Goal: Task Accomplishment & Management: Complete application form

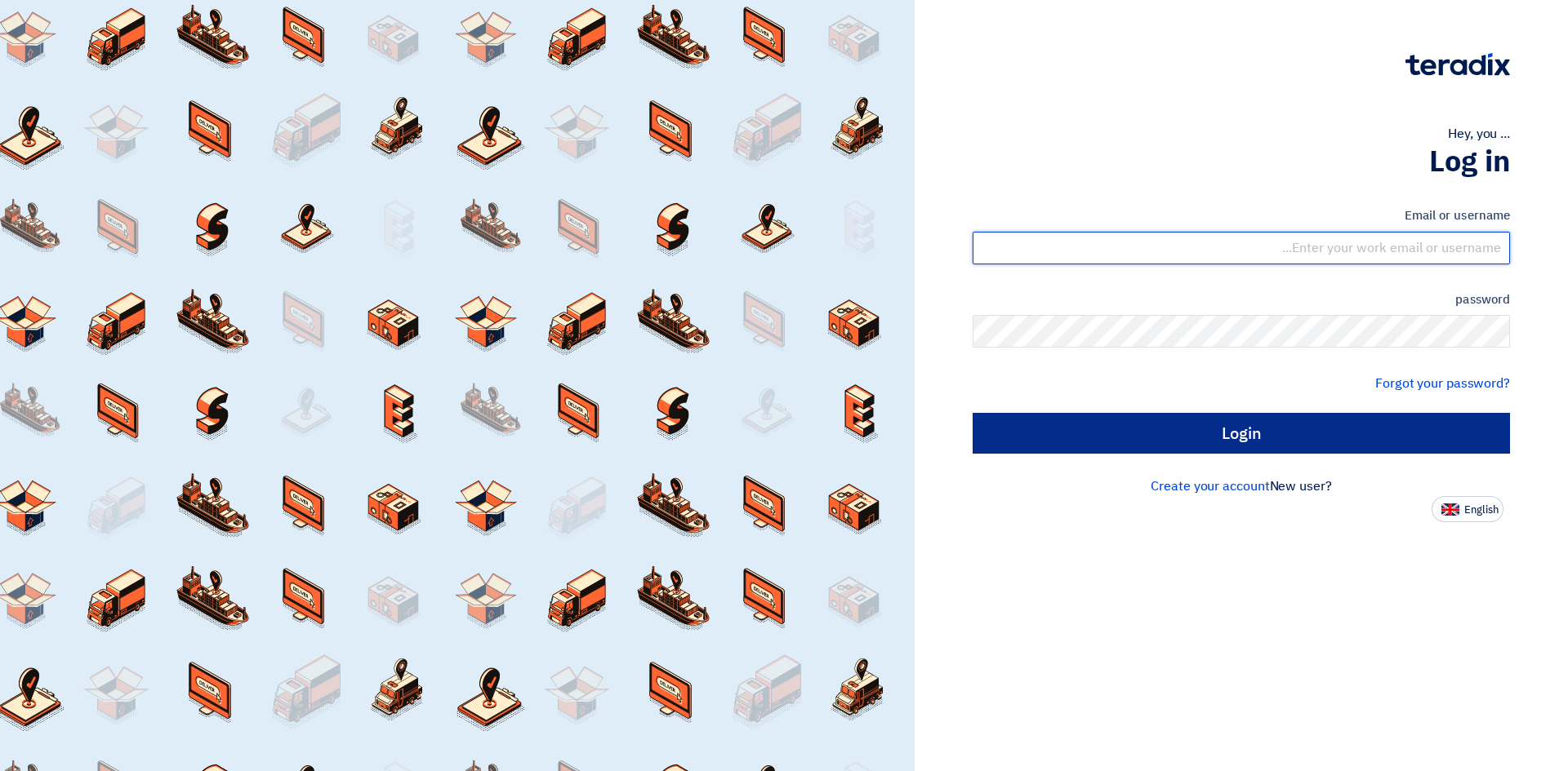
type input "[EMAIL_ADDRESS][DOMAIN_NAME]"
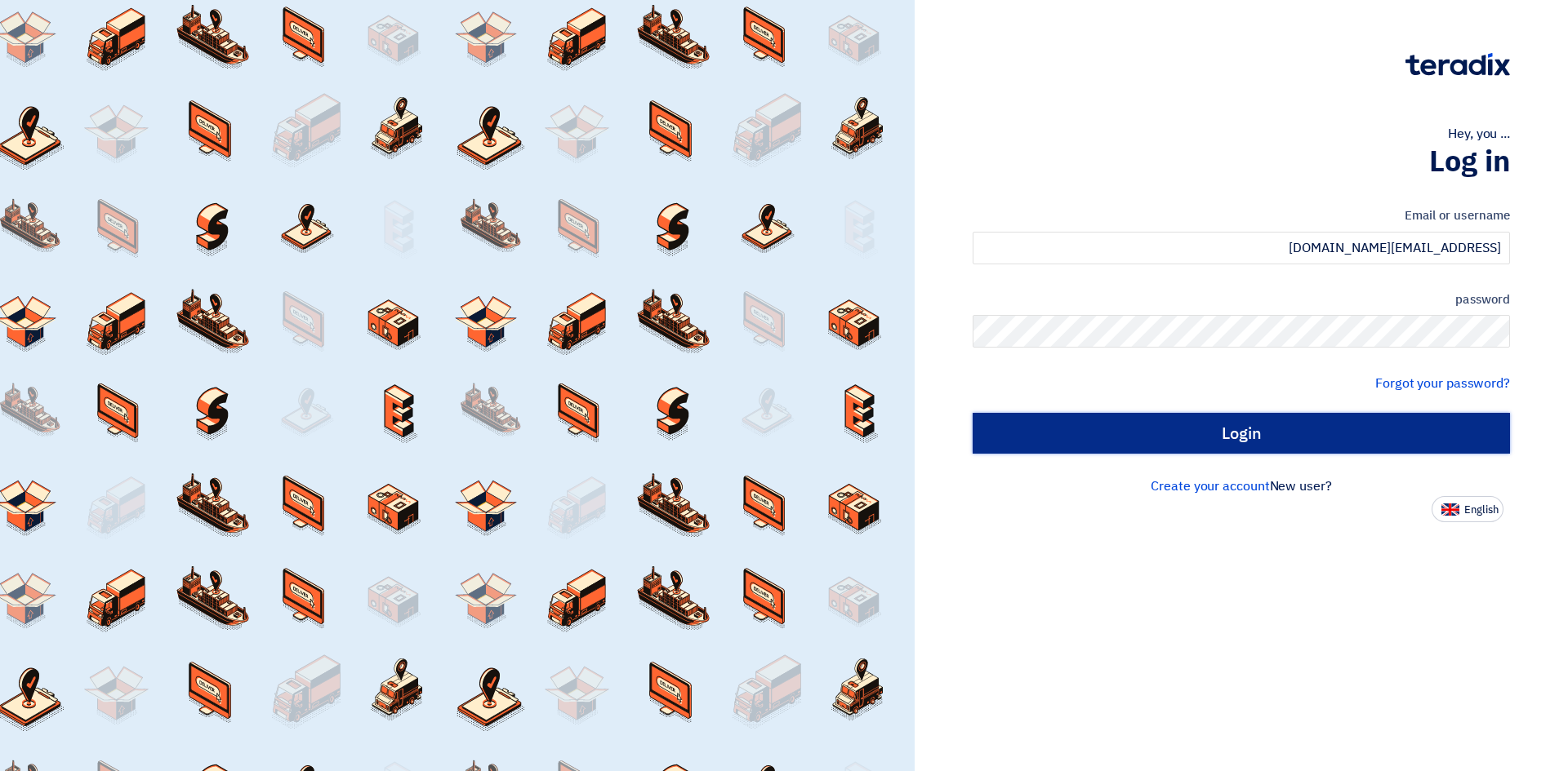
click at [1195, 443] on input "Login" at bounding box center [1241, 433] width 537 height 41
type input "Sign in"
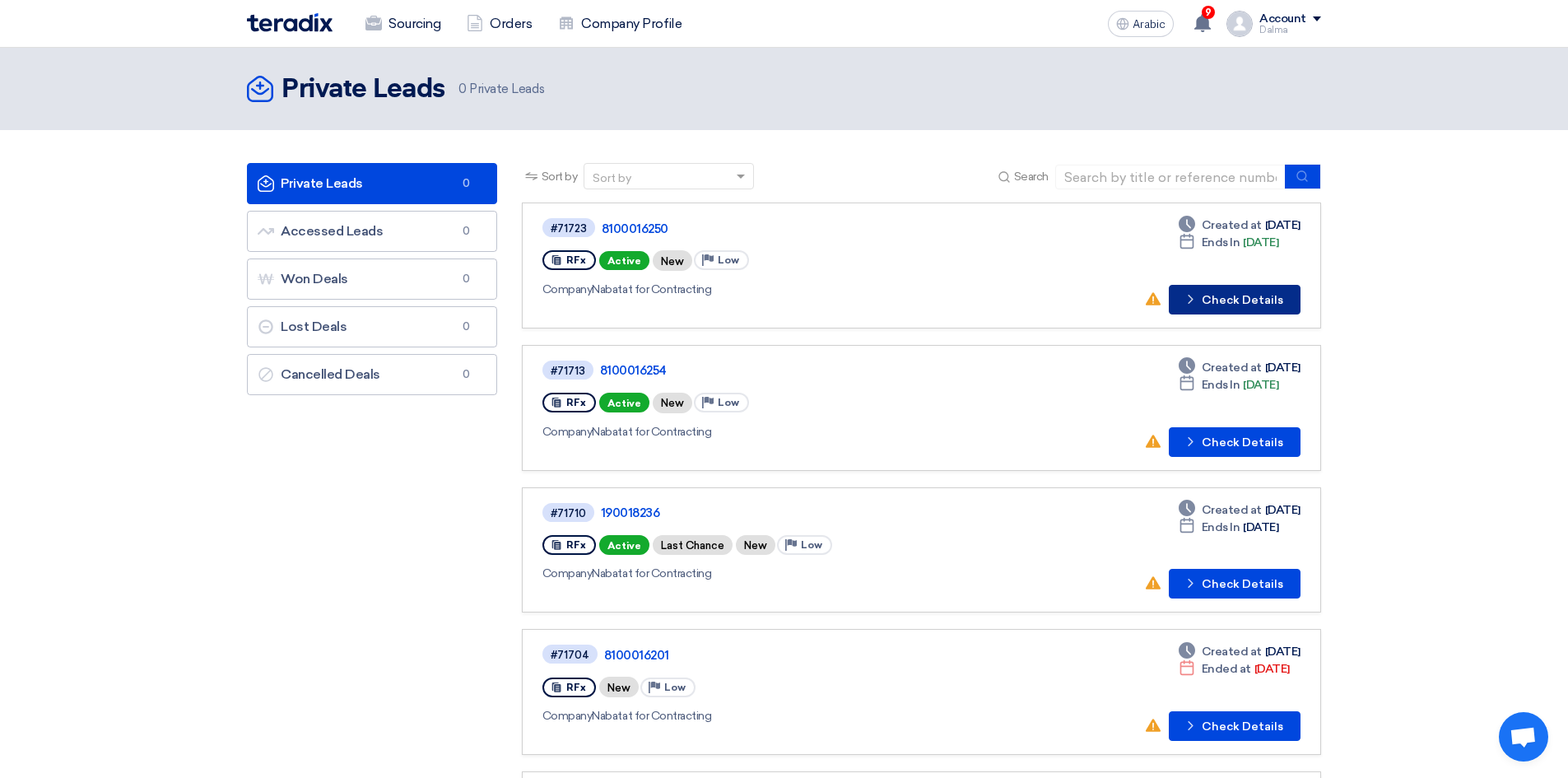
click at [1267, 300] on font "Check Details" at bounding box center [1242, 300] width 81 height 14
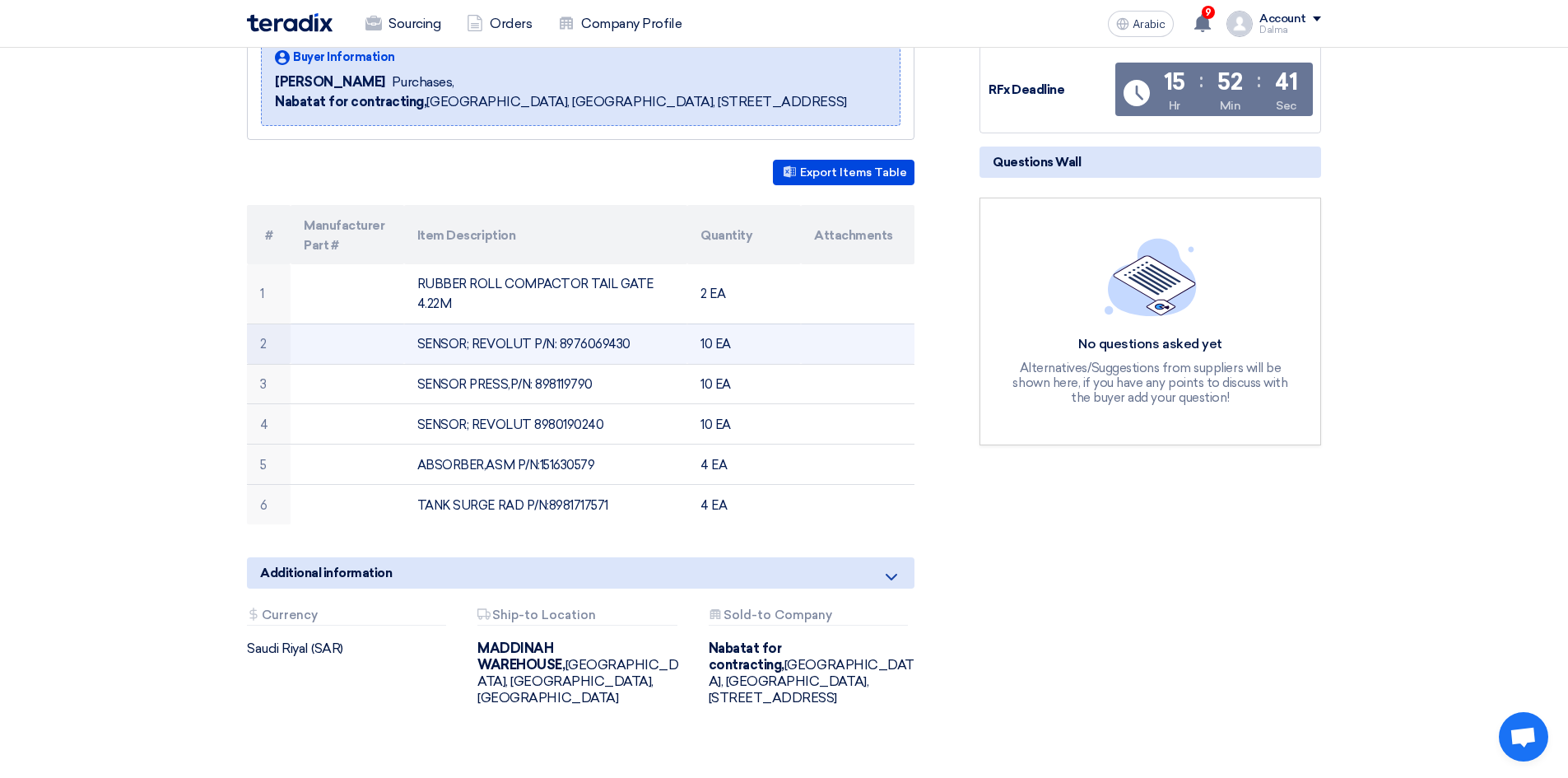
scroll to position [247, 0]
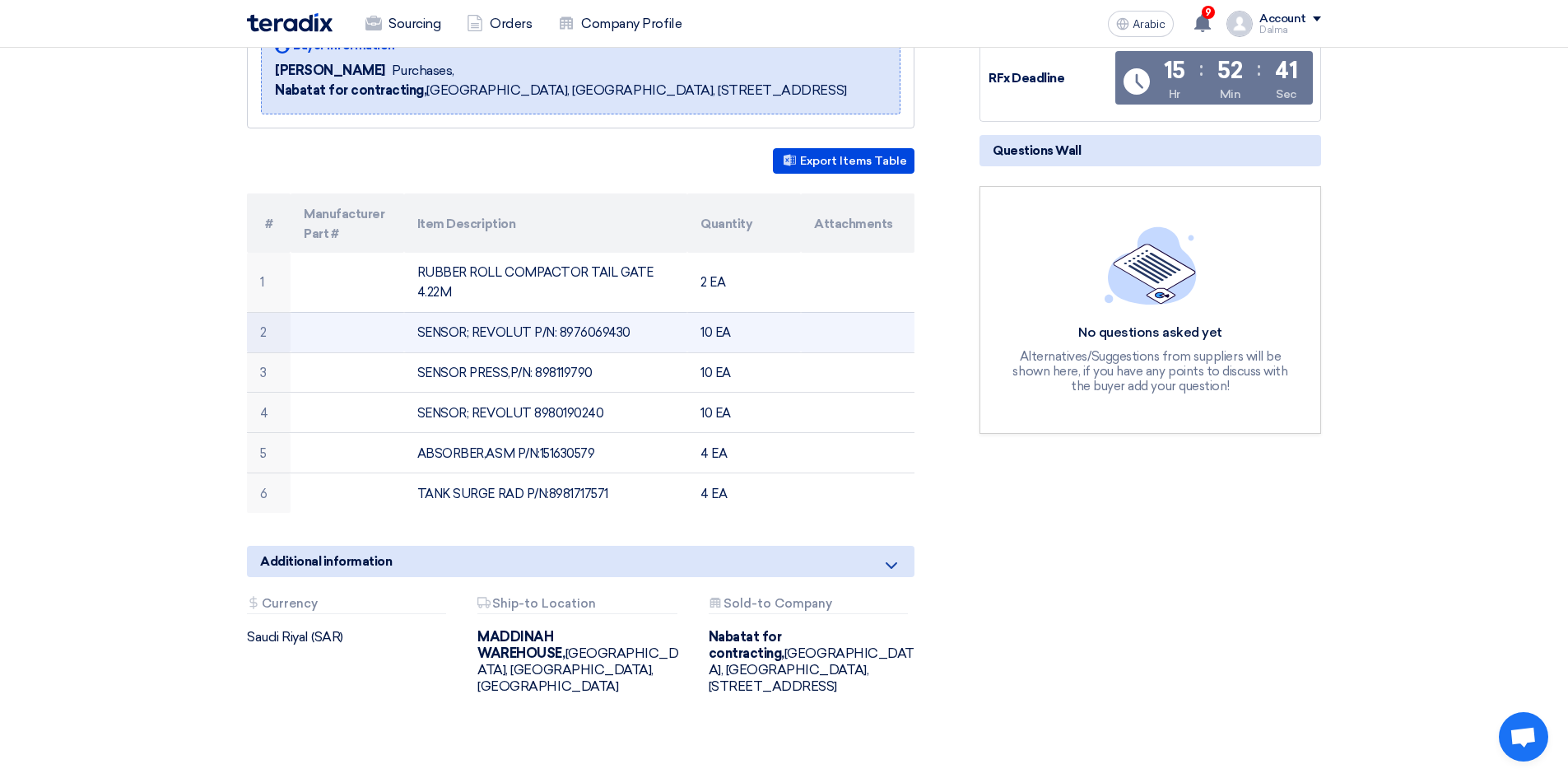
drag, startPoint x: 663, startPoint y: 336, endPoint x: 560, endPoint y: 326, distance: 103.5
click at [560, 326] on td "SENSOR; REVOLUT P/N: 8976069430" at bounding box center [545, 332] width 284 height 41
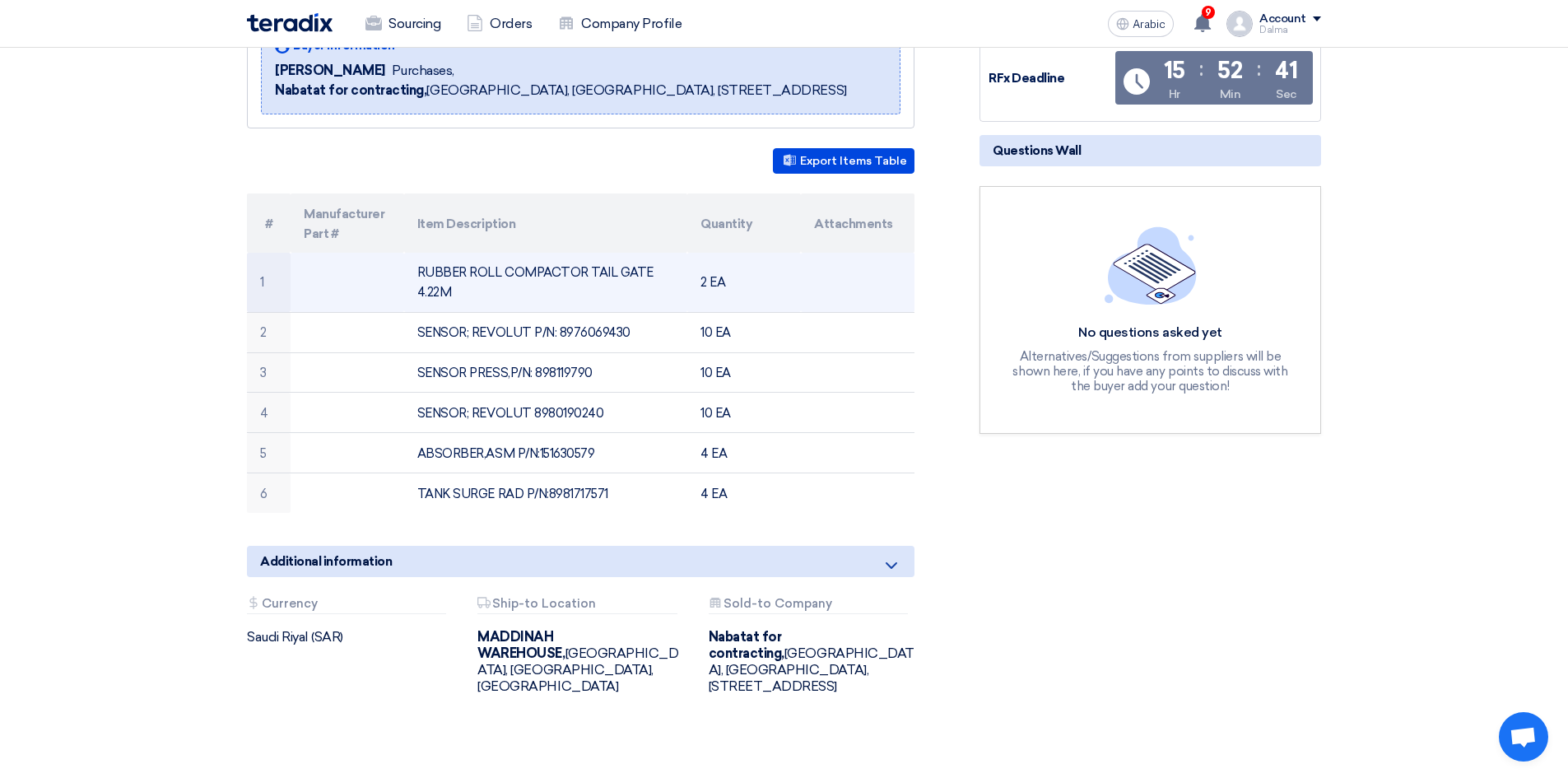
copy font "8976069430"
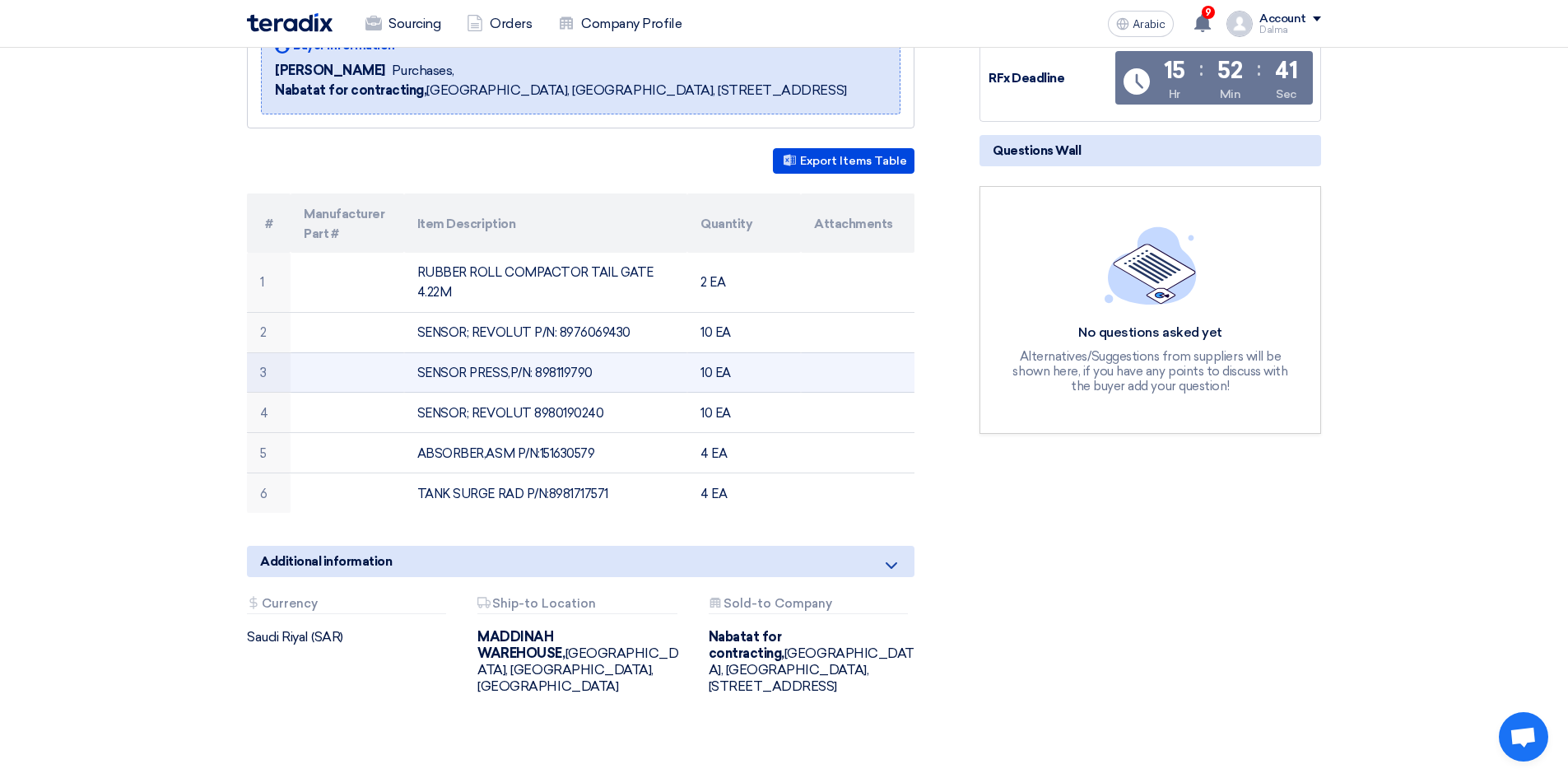
drag, startPoint x: 604, startPoint y: 369, endPoint x: 536, endPoint y: 380, distance: 68.9
click at [536, 380] on td "SENSOR PRESS,P/N: 898119790" at bounding box center [545, 372] width 284 height 41
copy font "898119790"
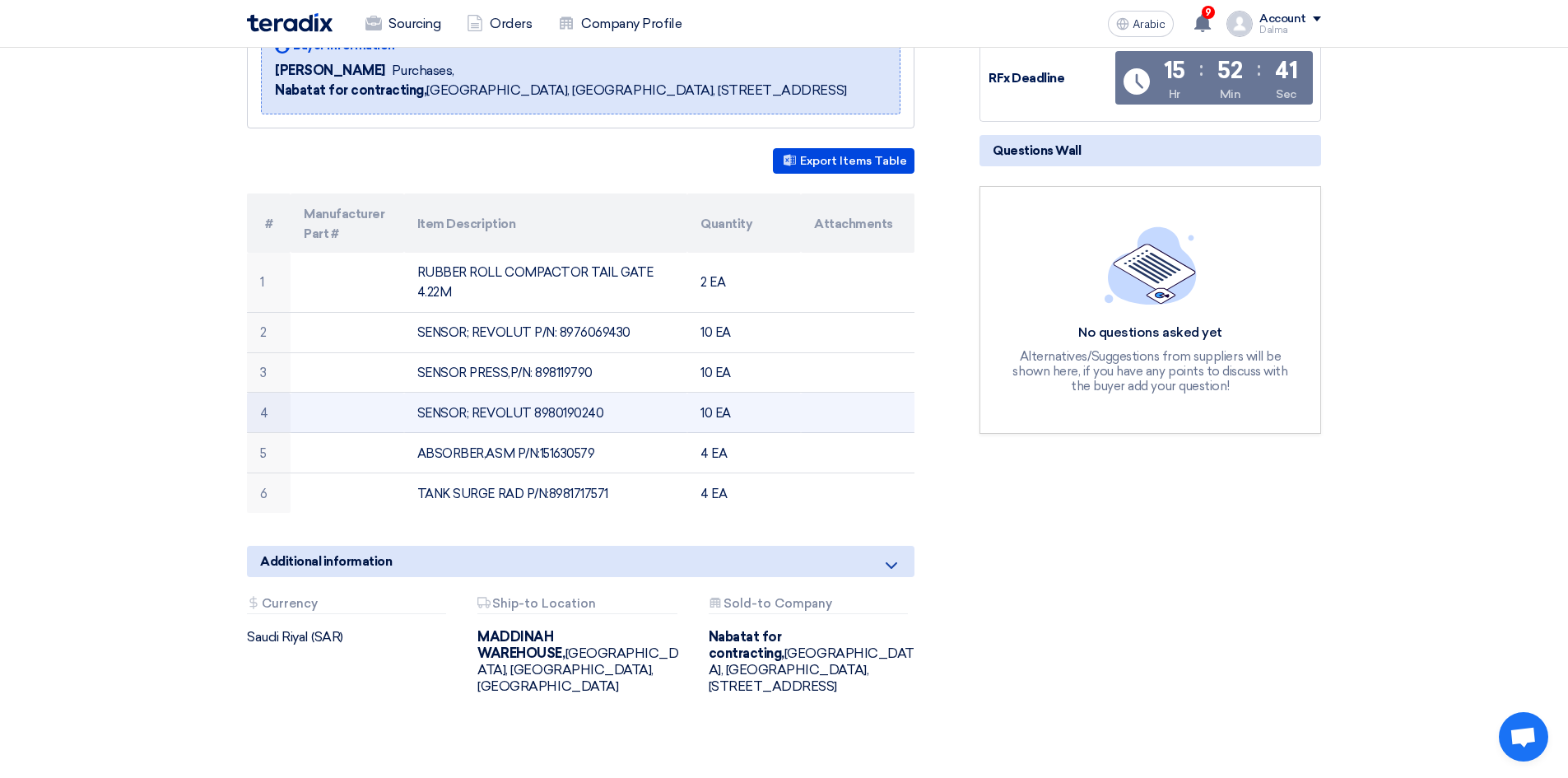
drag, startPoint x: 609, startPoint y: 418, endPoint x: 533, endPoint y: 416, distance: 76.0
click at [533, 416] on td "SENSOR; REVOLUT 8980190240" at bounding box center [545, 413] width 284 height 41
copy font "8980190240"
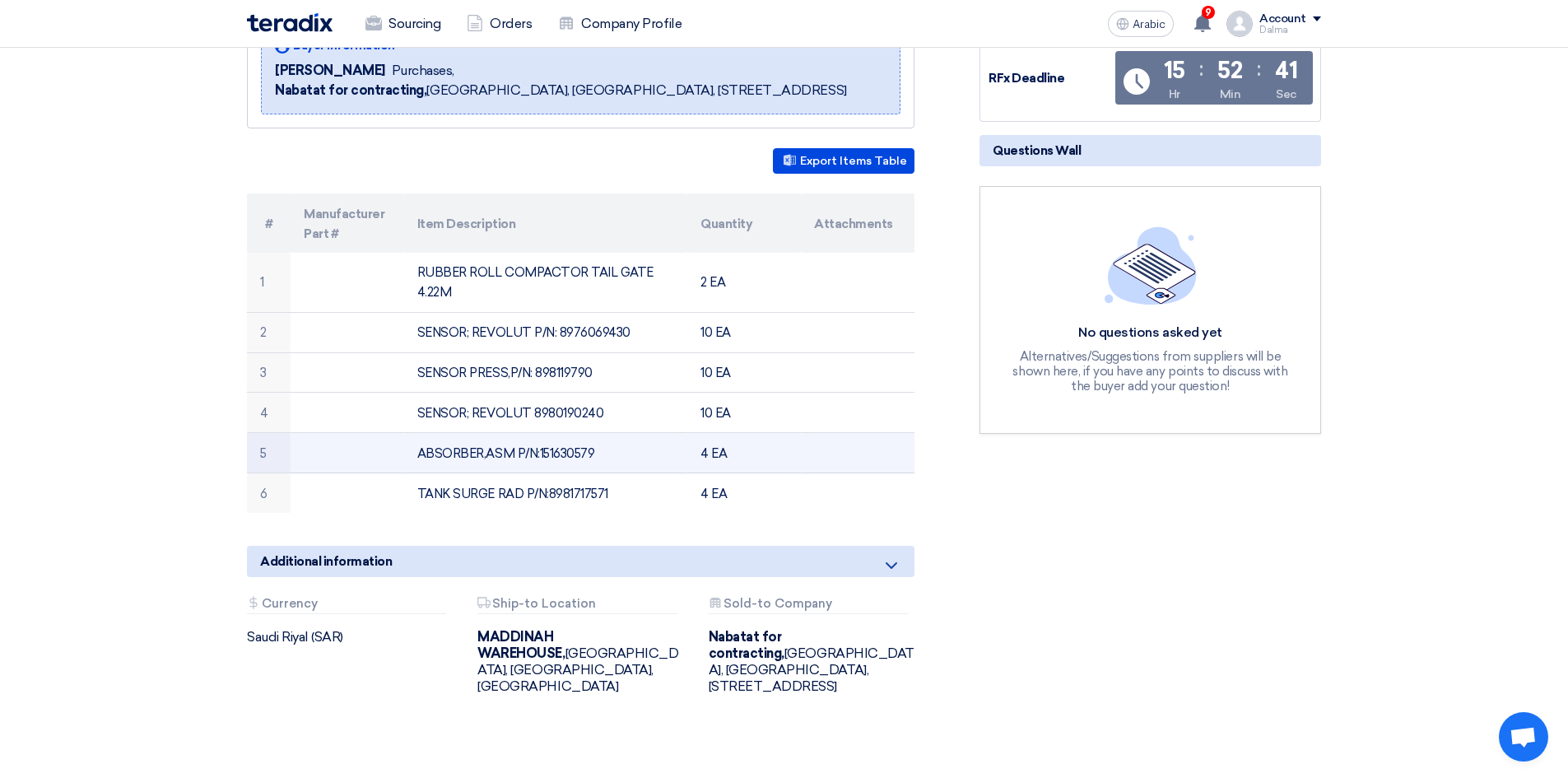
drag, startPoint x: 623, startPoint y: 454, endPoint x: 541, endPoint y: 451, distance: 82.1
click at [541, 451] on td "ABSORBER,ASM P/N:151630579" at bounding box center [545, 453] width 284 height 41
click at [676, 449] on td "ABSORBER,ASM P/N:151630579" at bounding box center [545, 453] width 284 height 41
drag, startPoint x: 623, startPoint y: 453, endPoint x: 539, endPoint y: 454, distance: 84.0
click at [539, 454] on td "ABSORBER,ASM P/N:151630579" at bounding box center [545, 453] width 284 height 41
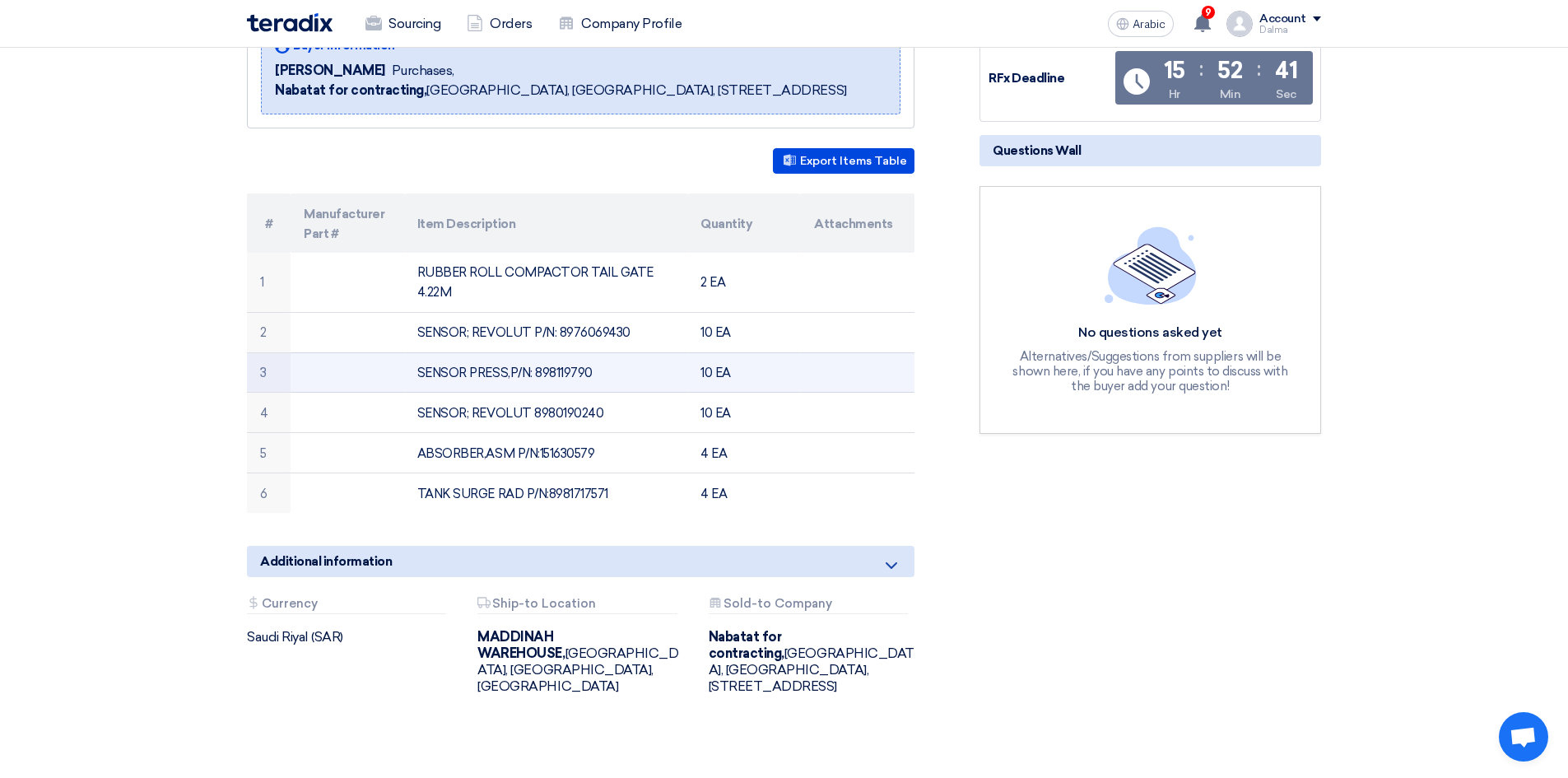
copy font "151630579"
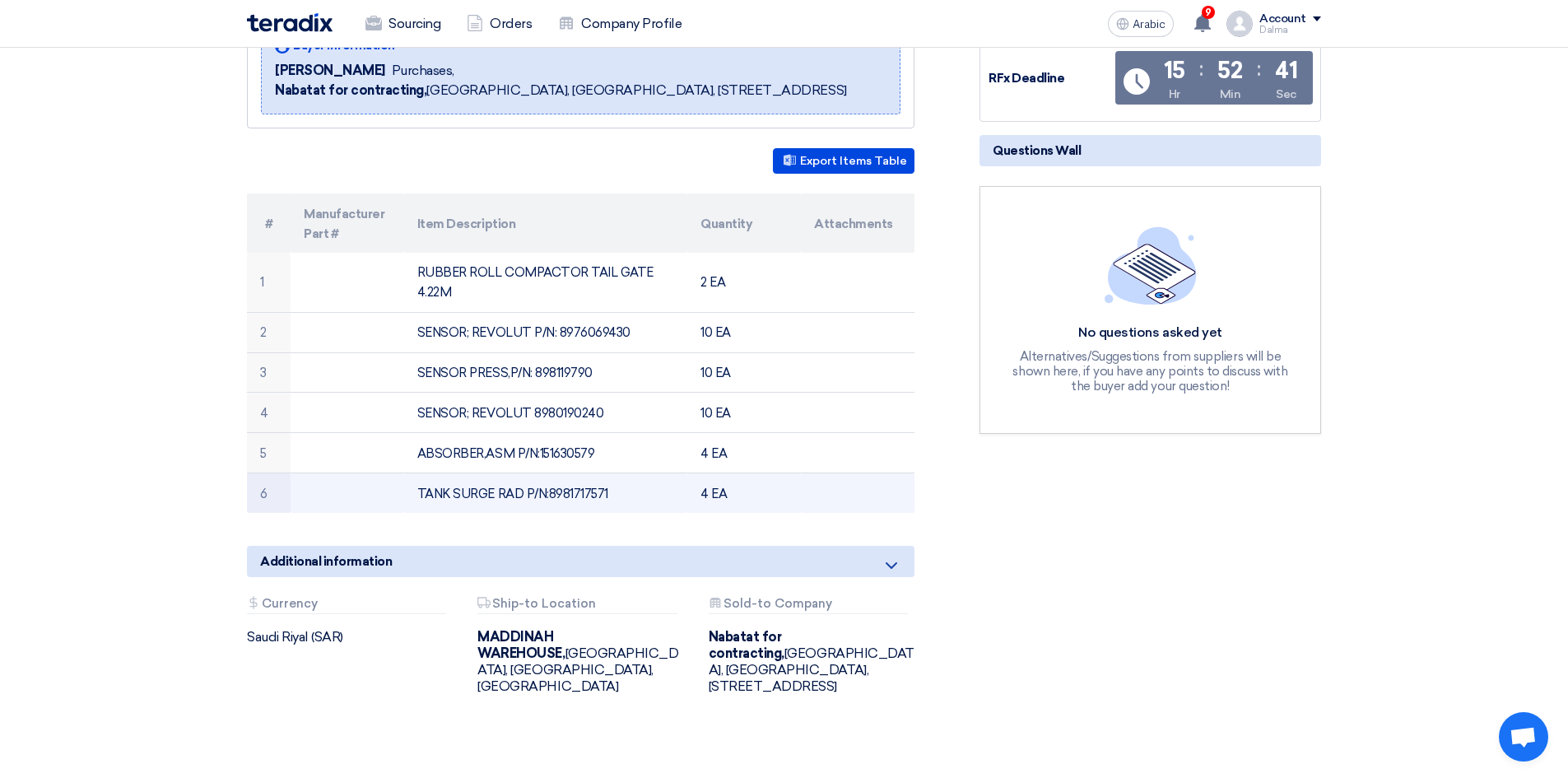
drag, startPoint x: 624, startPoint y: 494, endPoint x: 550, endPoint y: 502, distance: 74.4
click at [550, 502] on td "TANK SURGE RAD P/N:8981717571" at bounding box center [545, 493] width 284 height 40
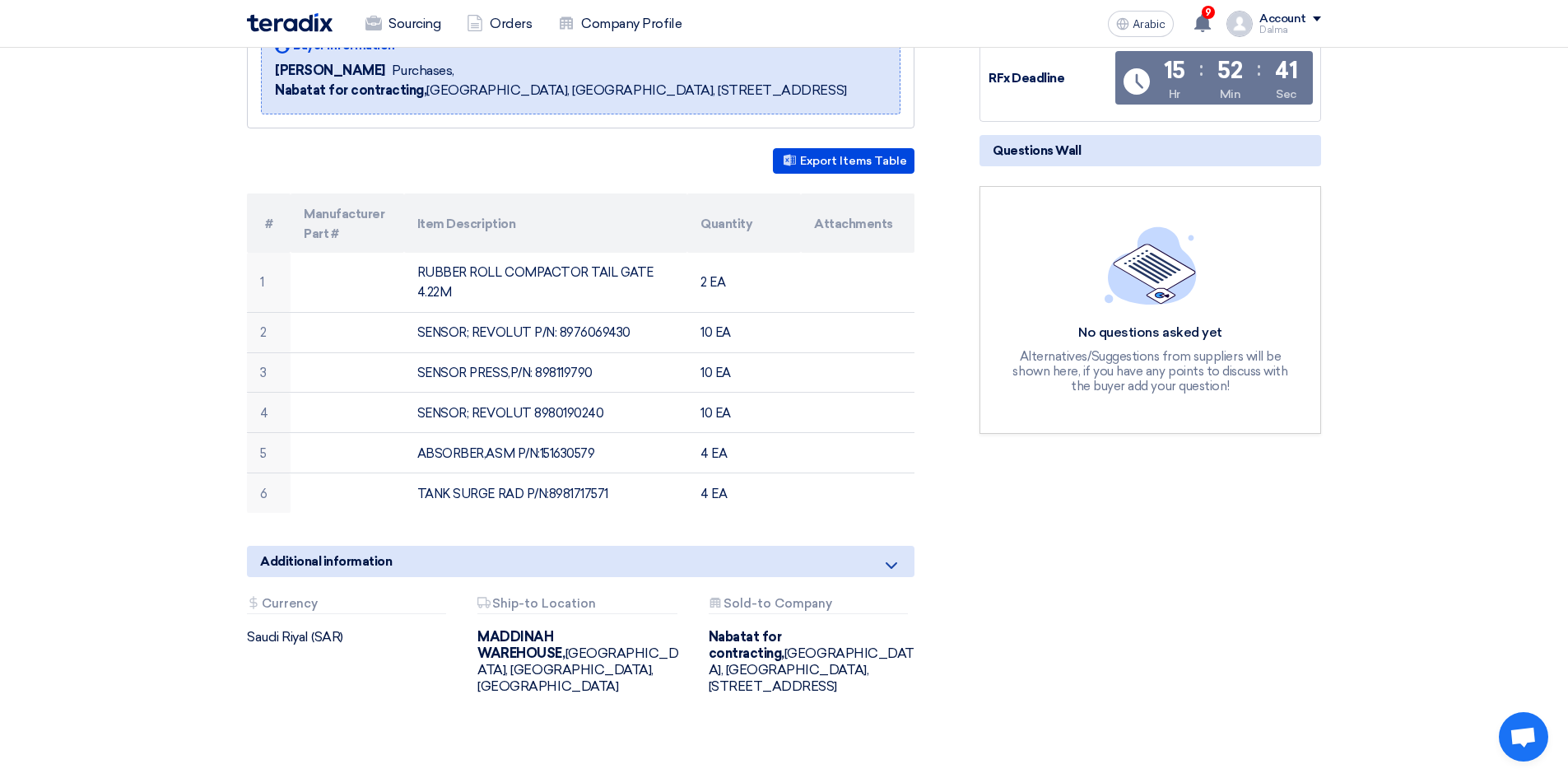
copy font "8981717571"
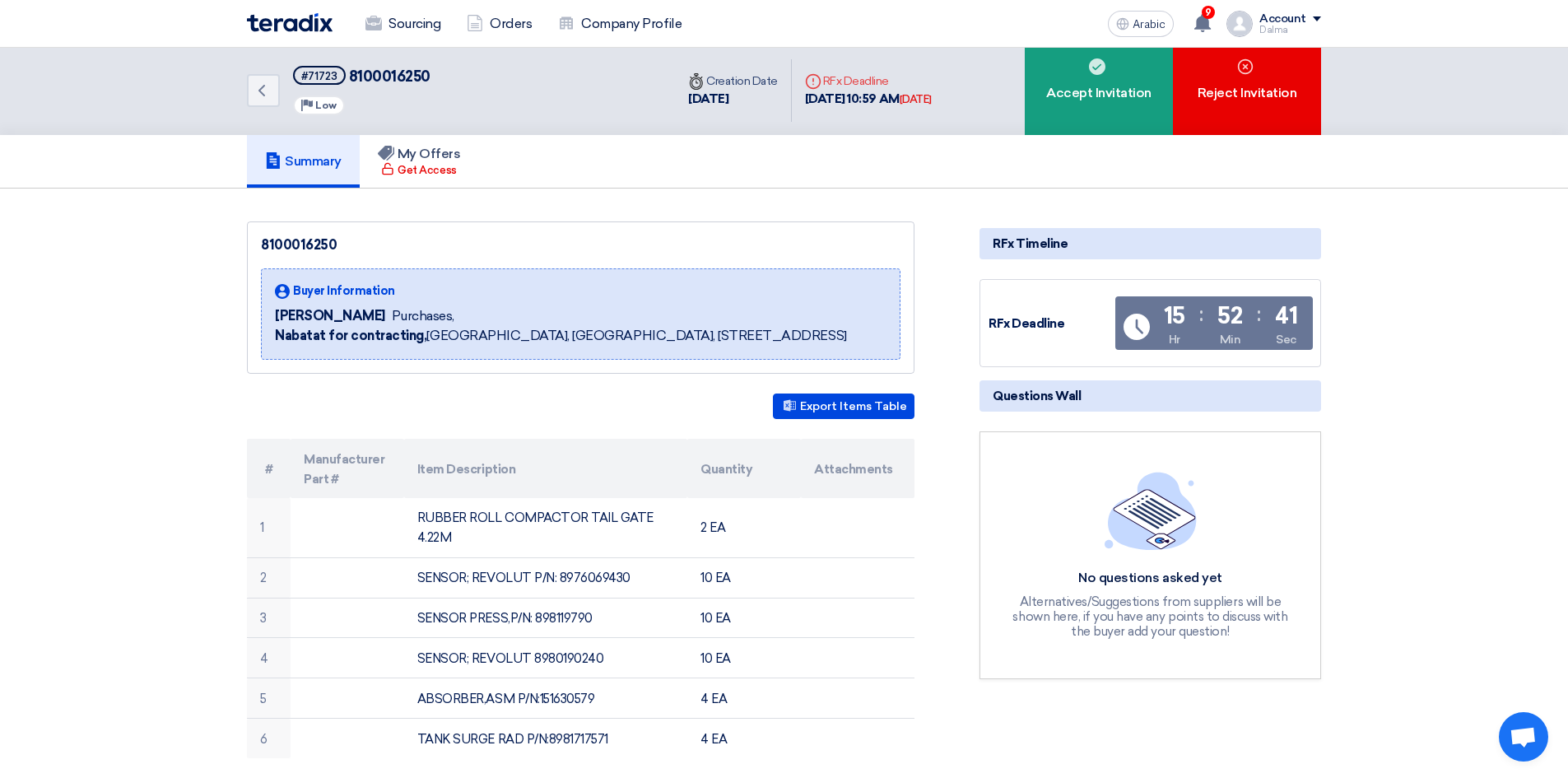
scroll to position [0, 0]
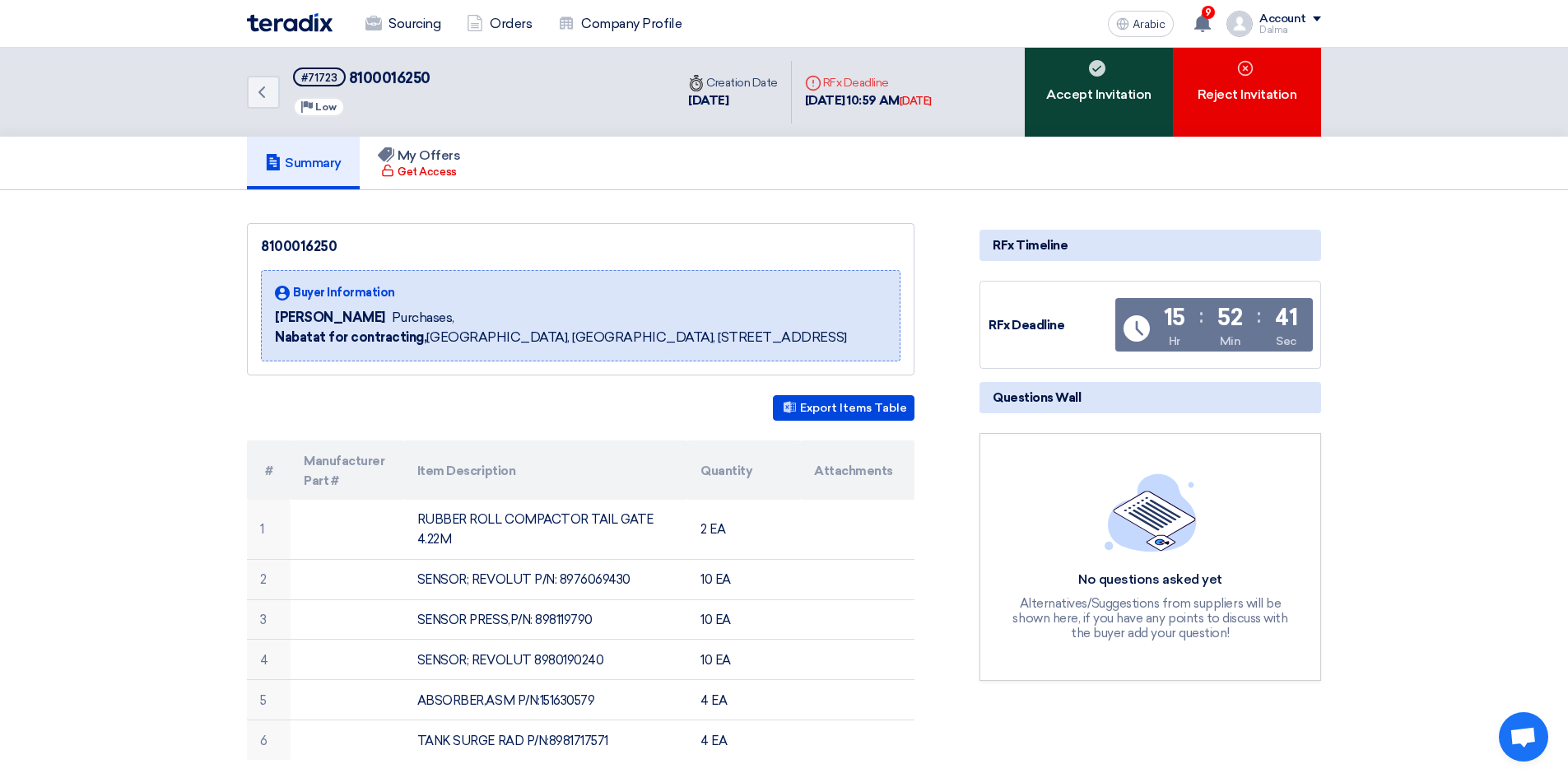
click at [1115, 87] on font "Accept Invitation" at bounding box center [1099, 94] width 105 height 15
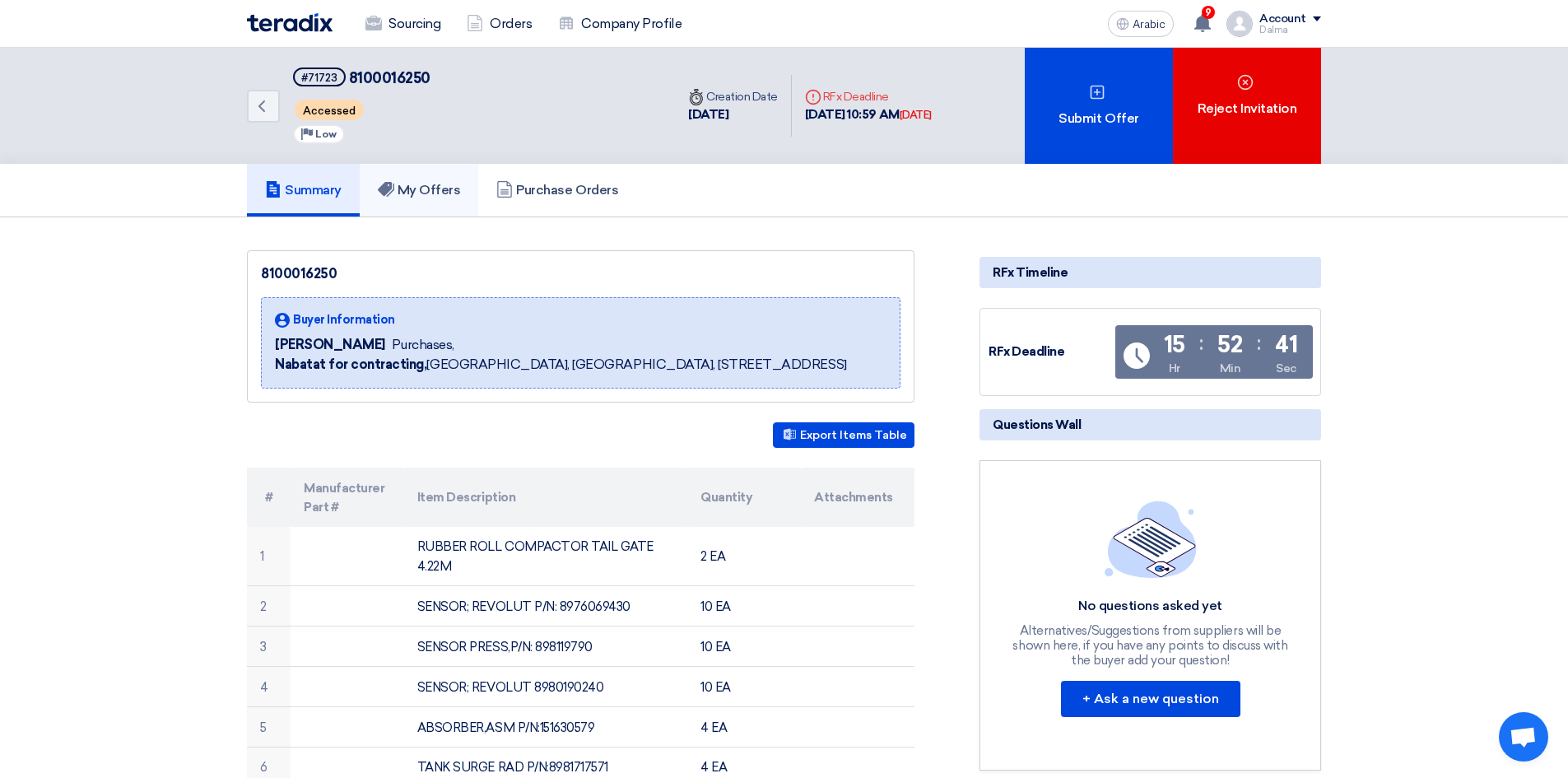
click at [433, 190] on font "My Offers" at bounding box center [429, 189] width 63 height 15
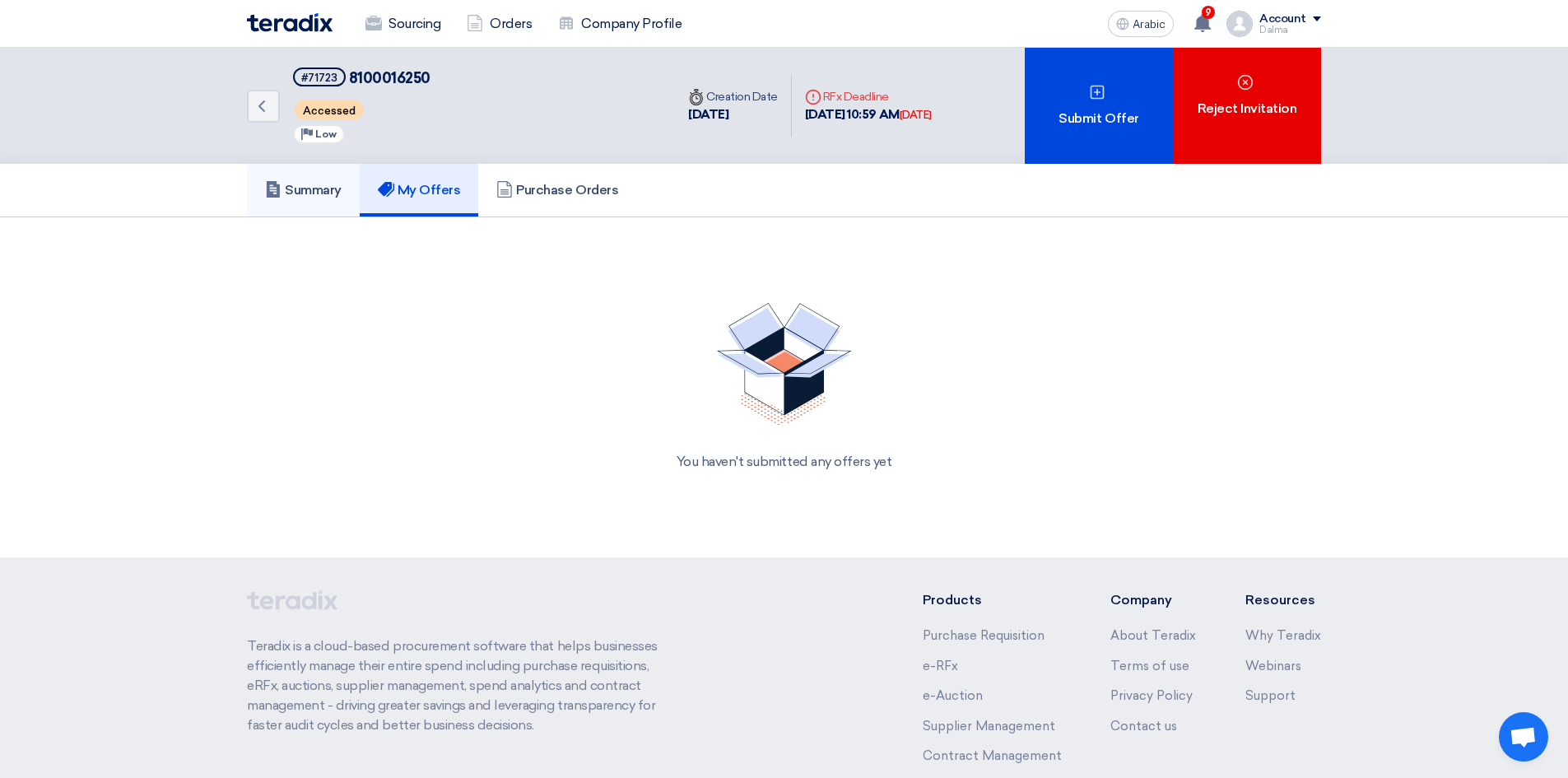
click at [323, 188] on font "Summary" at bounding box center [313, 189] width 57 height 15
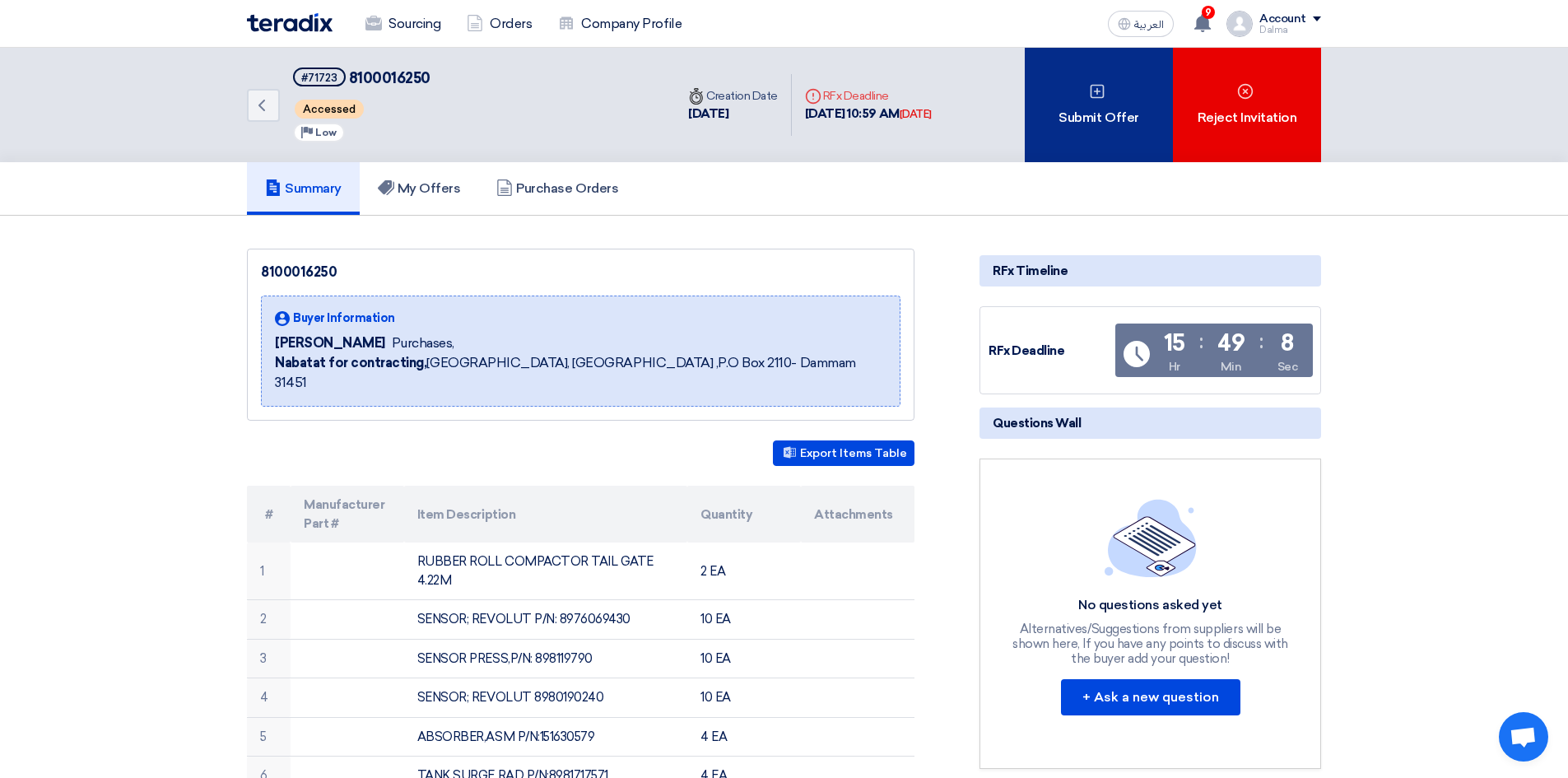
click at [1120, 114] on div "Submit Offer" at bounding box center [1099, 105] width 148 height 114
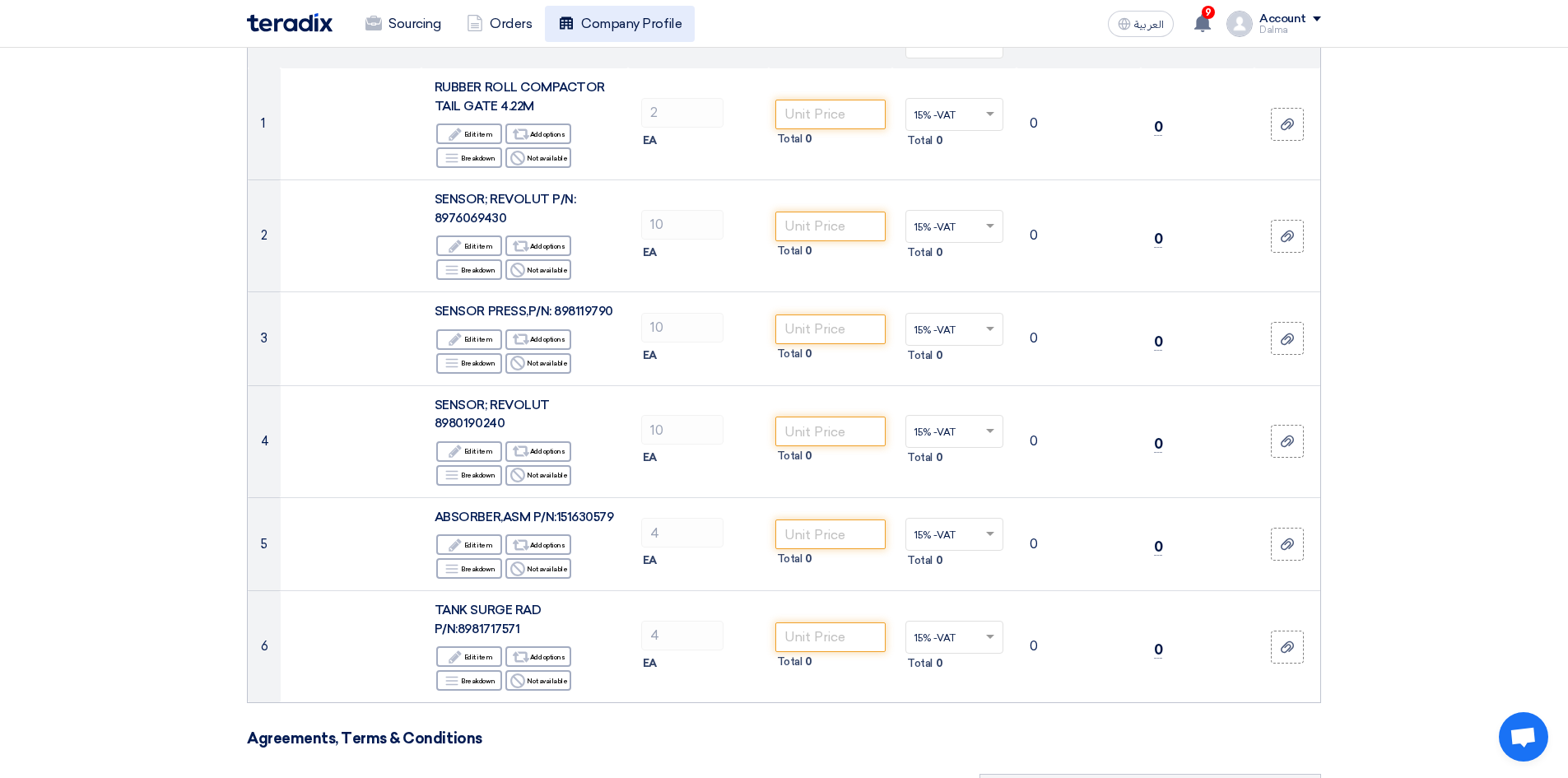
scroll to position [165, 0]
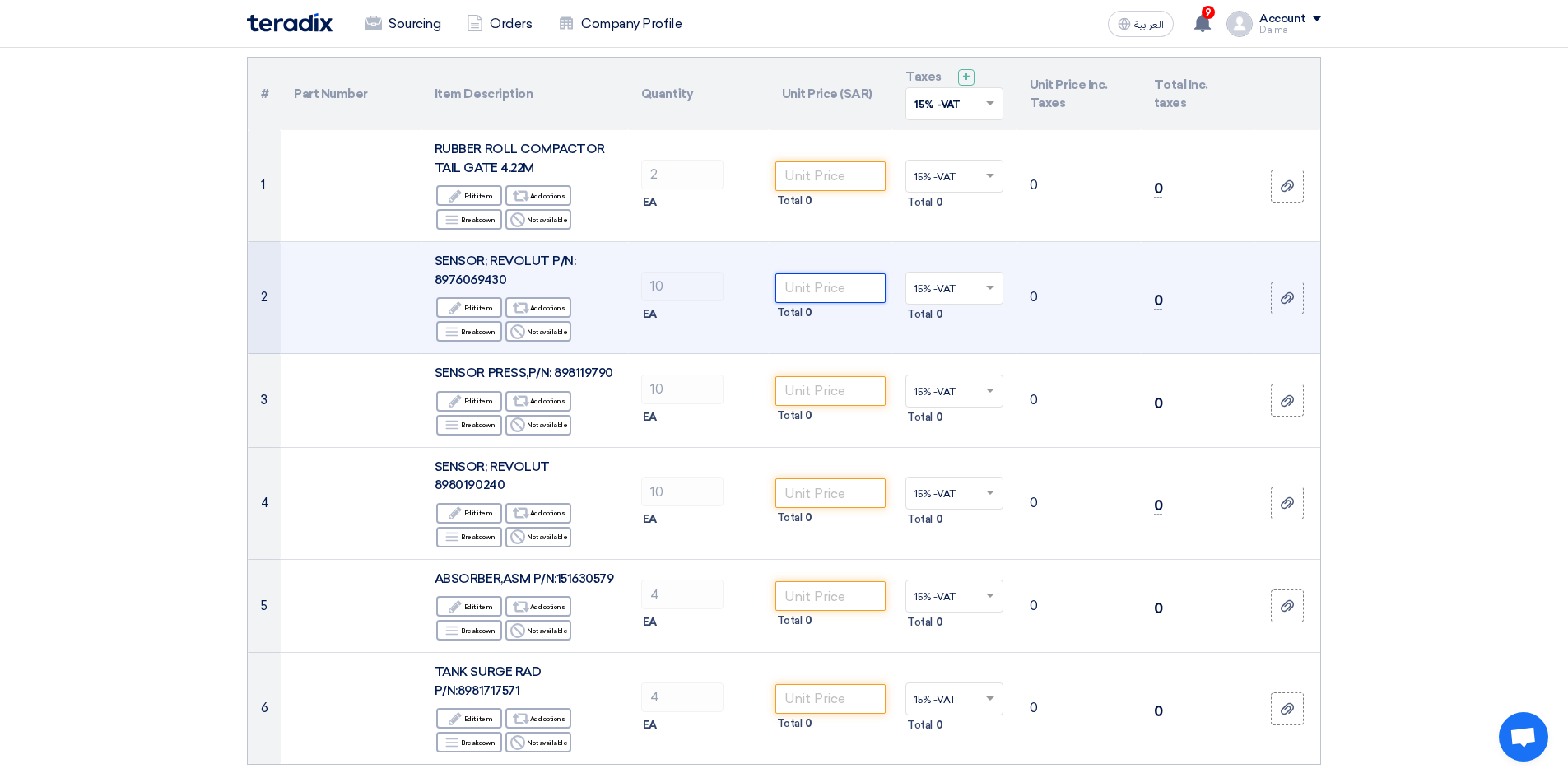
click at [831, 287] on input "number" at bounding box center [830, 288] width 111 height 30
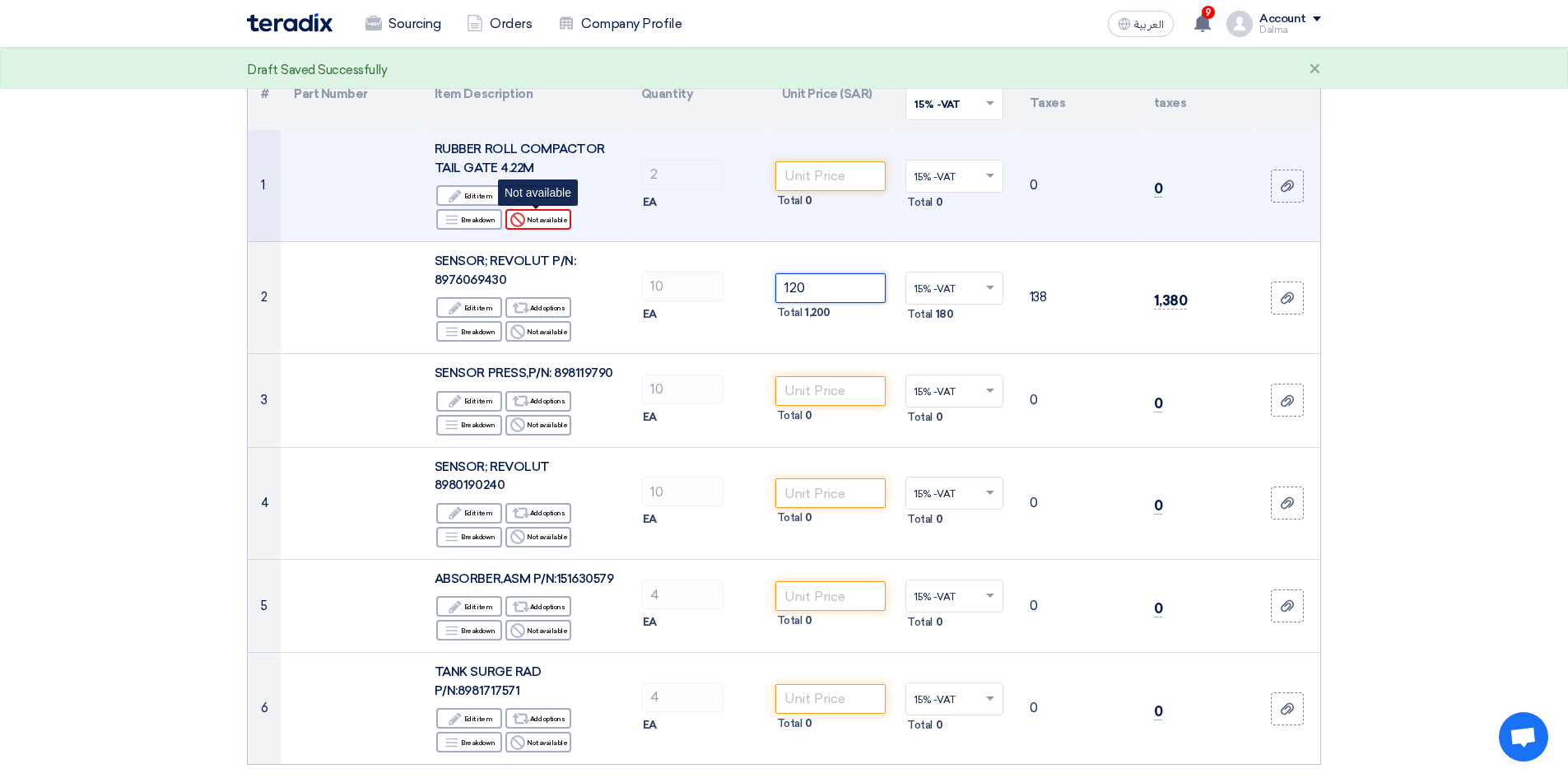
type input "120"
click at [558, 226] on div "Reject Not available" at bounding box center [538, 219] width 66 height 21
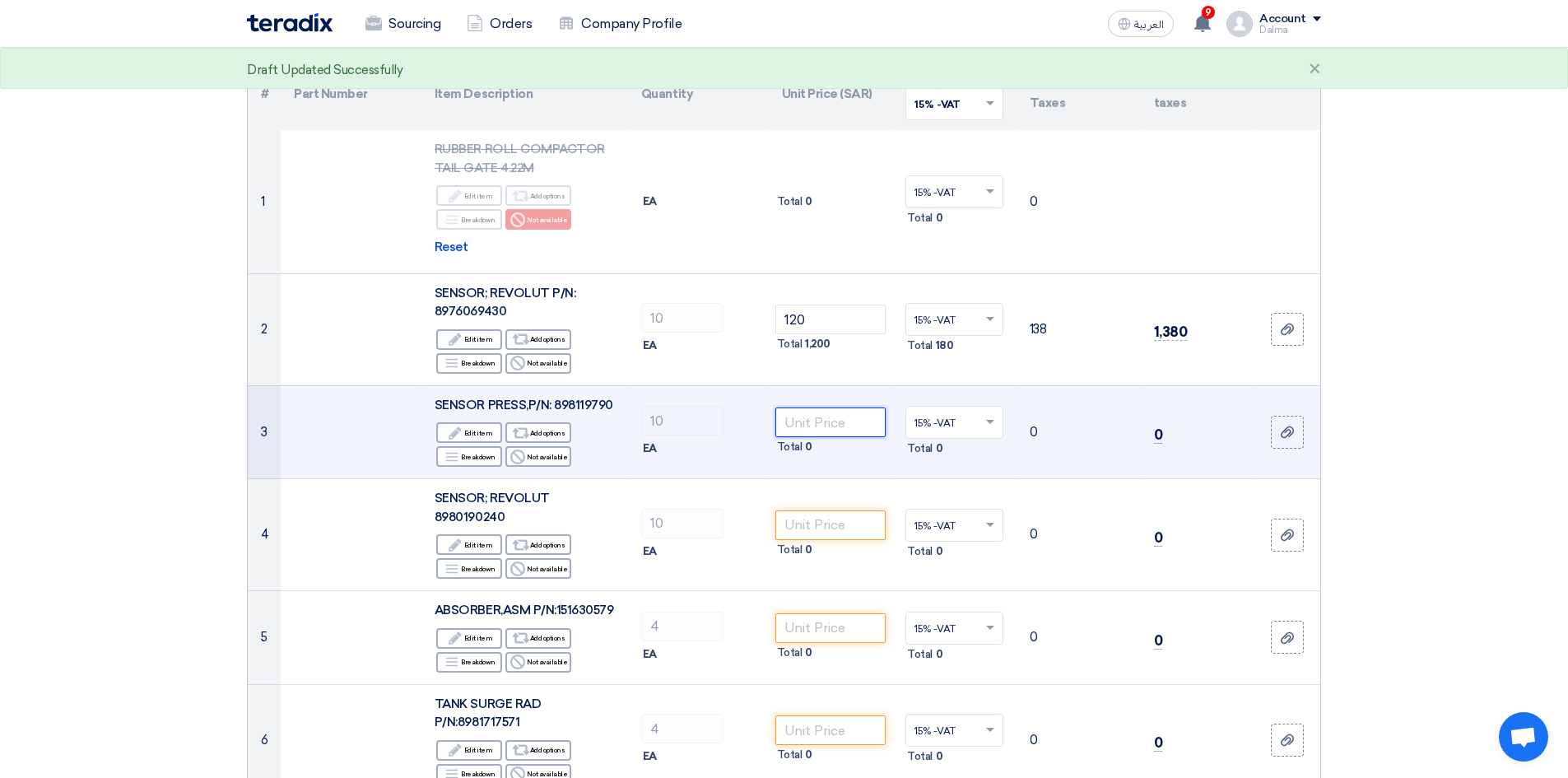
click at [830, 430] on input "number" at bounding box center [830, 422] width 111 height 30
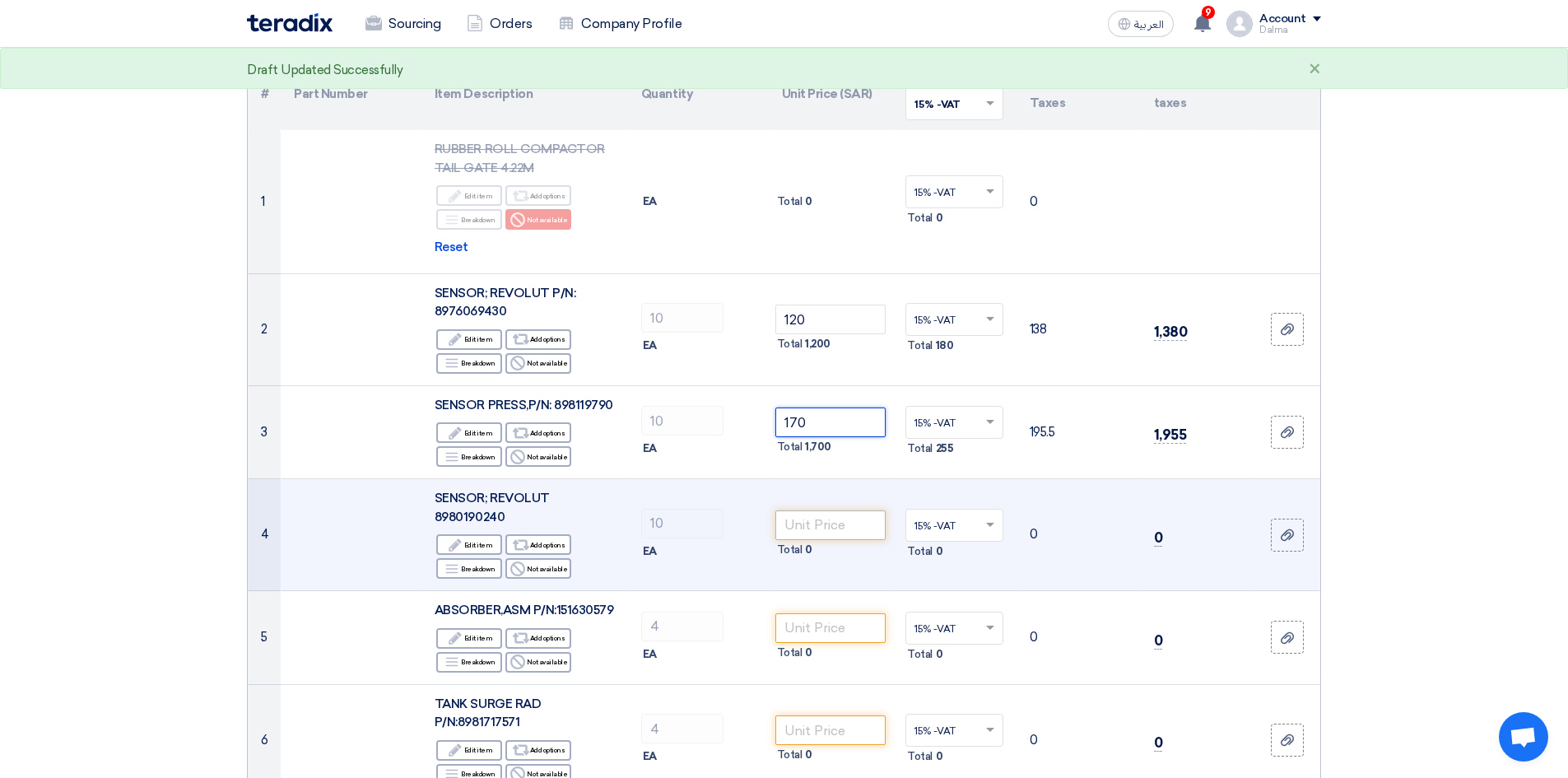
type input "170"
click at [822, 518] on input "number" at bounding box center [830, 525] width 111 height 30
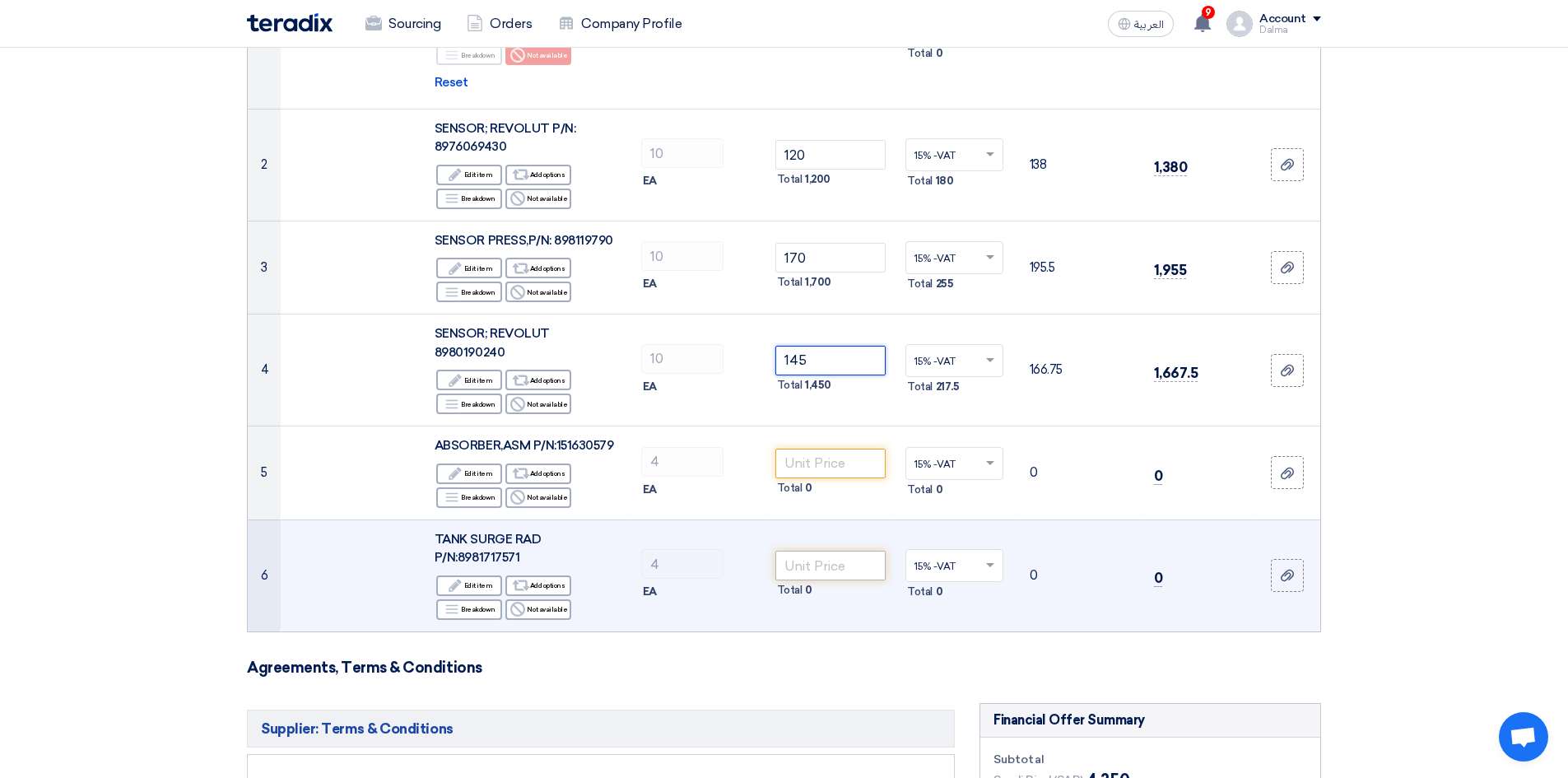
scroll to position [412, 0]
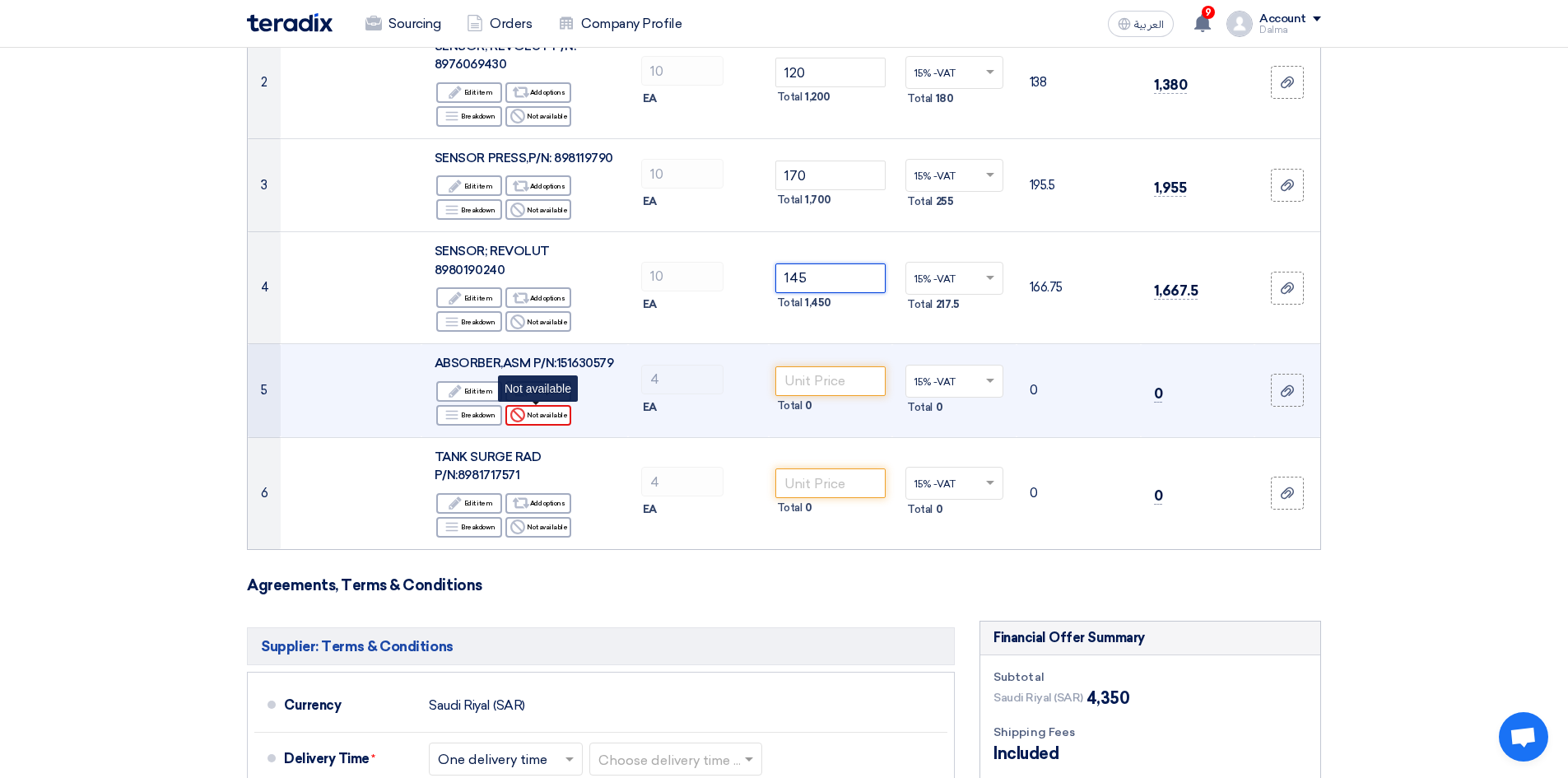
type input "145"
click at [549, 416] on div "Reject Not available" at bounding box center [538, 415] width 66 height 21
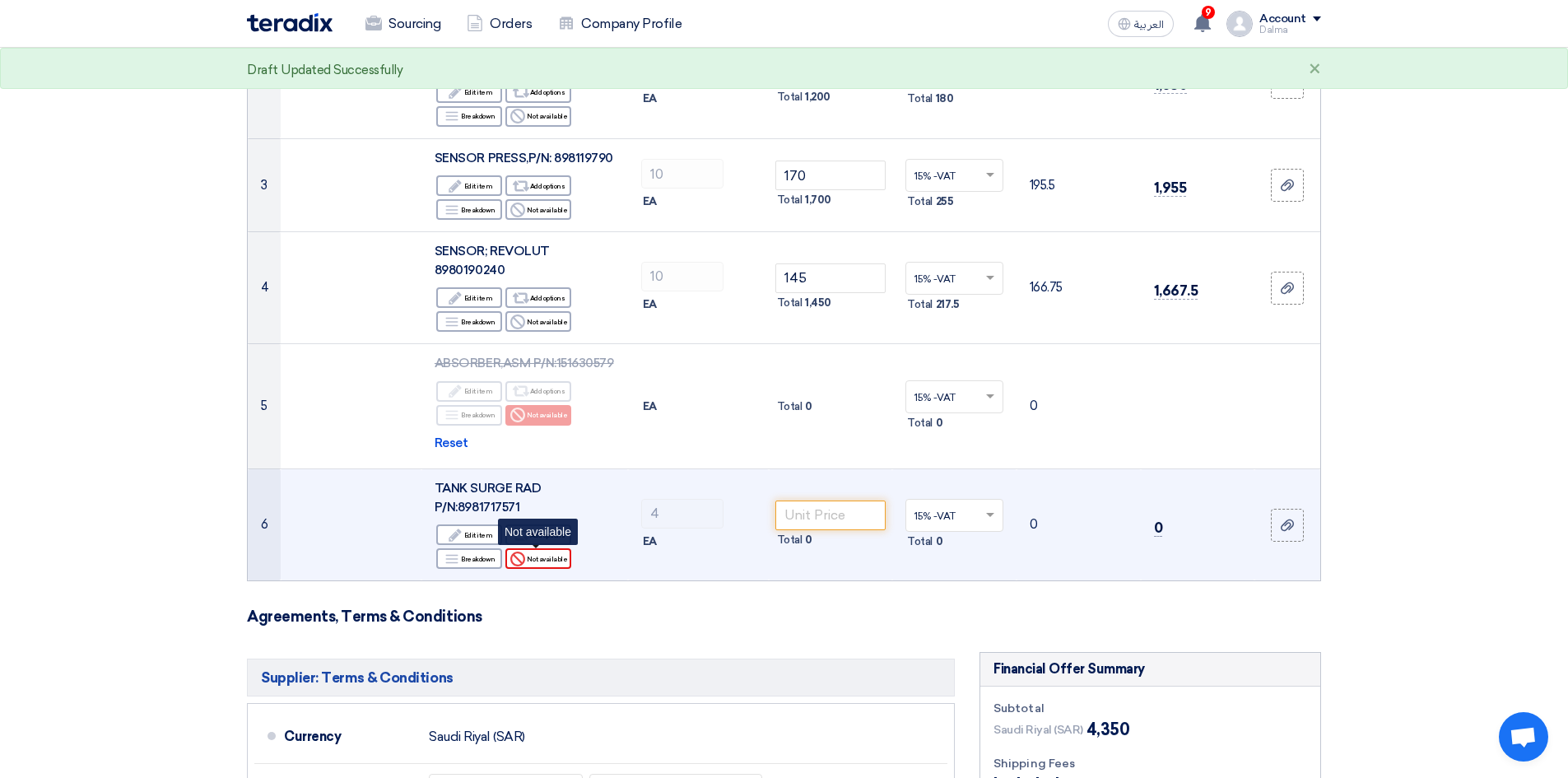
click at [545, 557] on div "Reject Not available" at bounding box center [538, 558] width 66 height 21
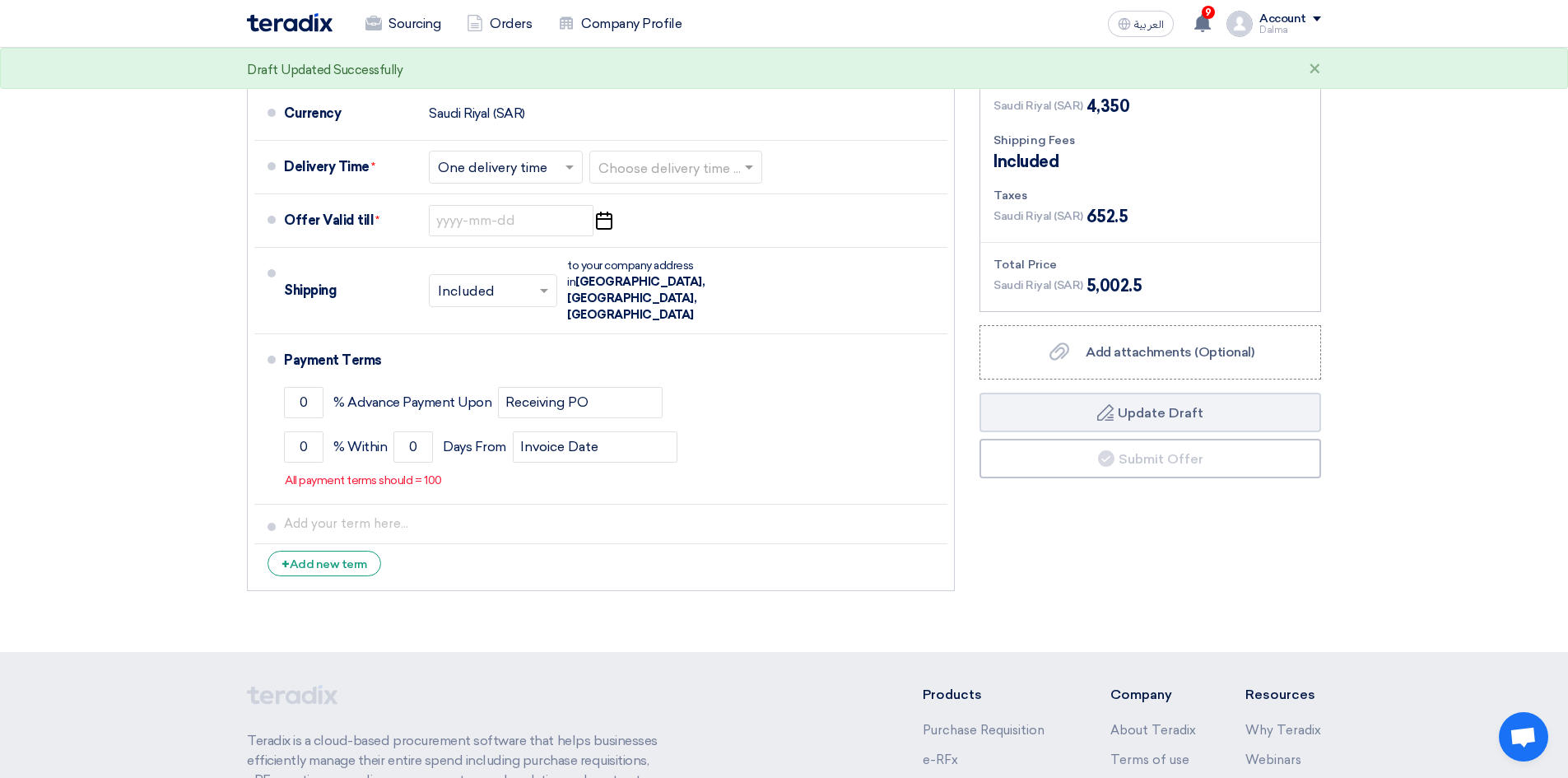
scroll to position [1070, 0]
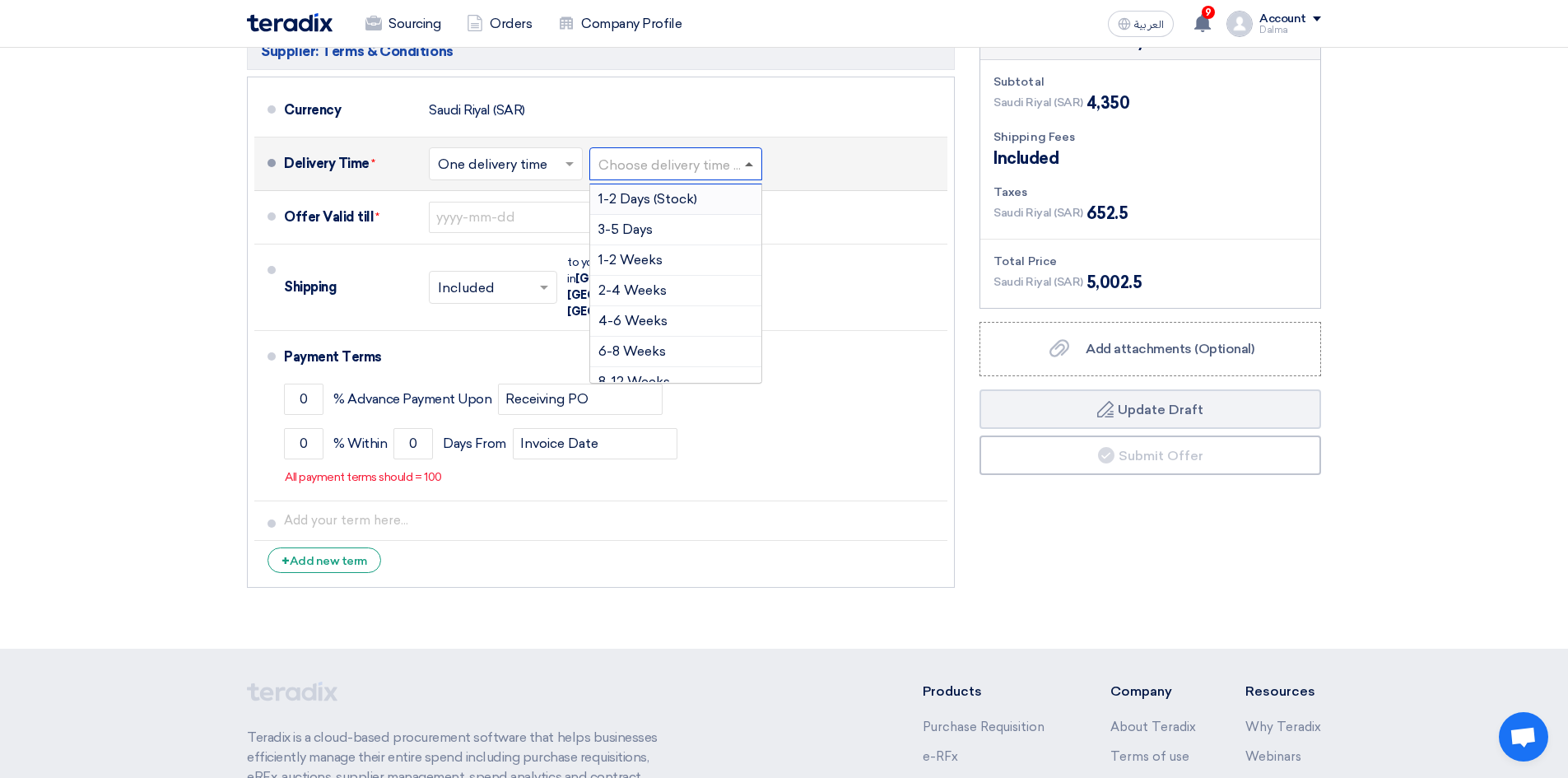
click at [749, 163] on span at bounding box center [749, 164] width 8 height 5
click at [650, 233] on span "3-5 Days" at bounding box center [625, 229] width 54 height 15
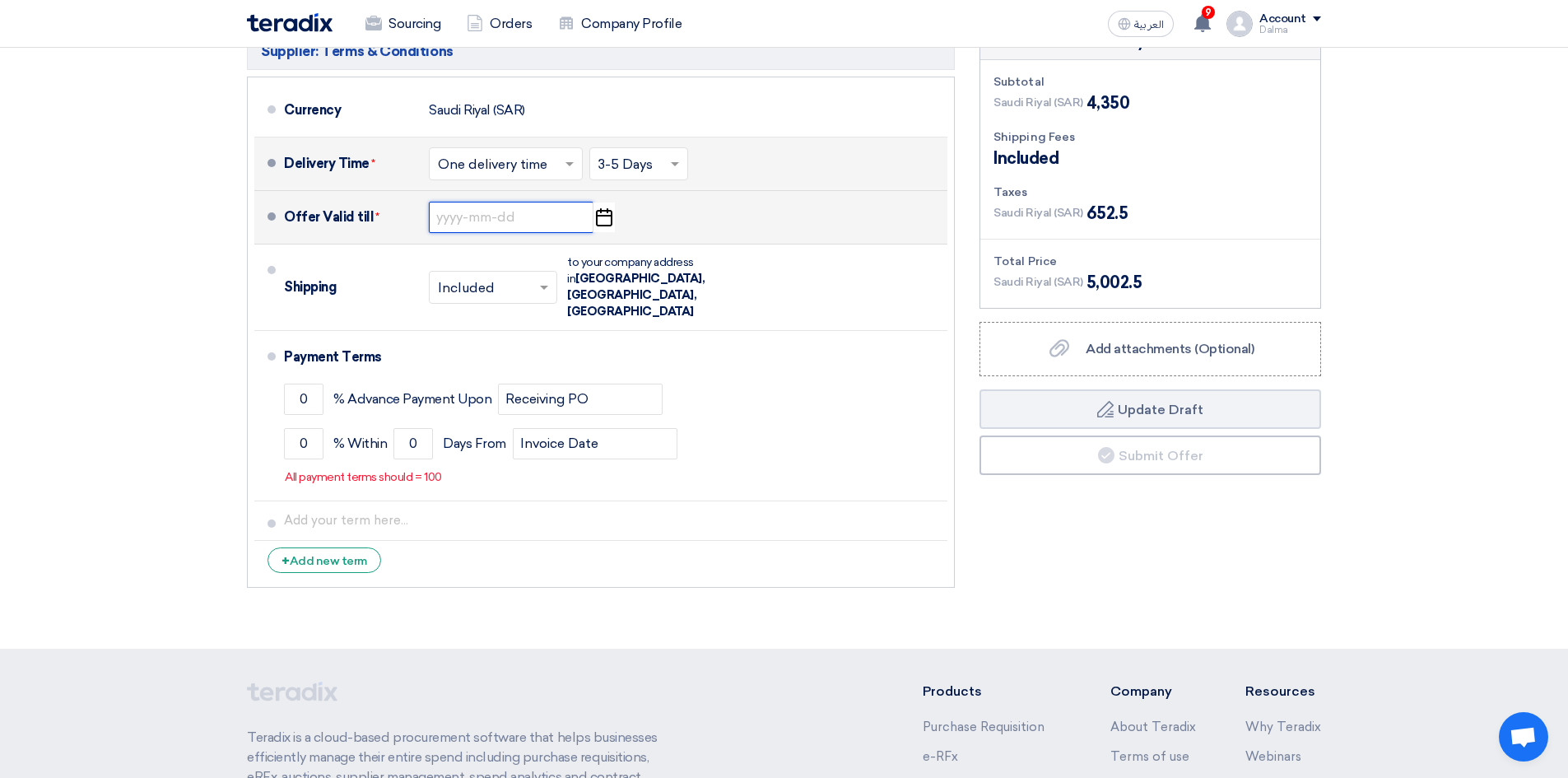
click at [525, 222] on input at bounding box center [511, 217] width 165 height 32
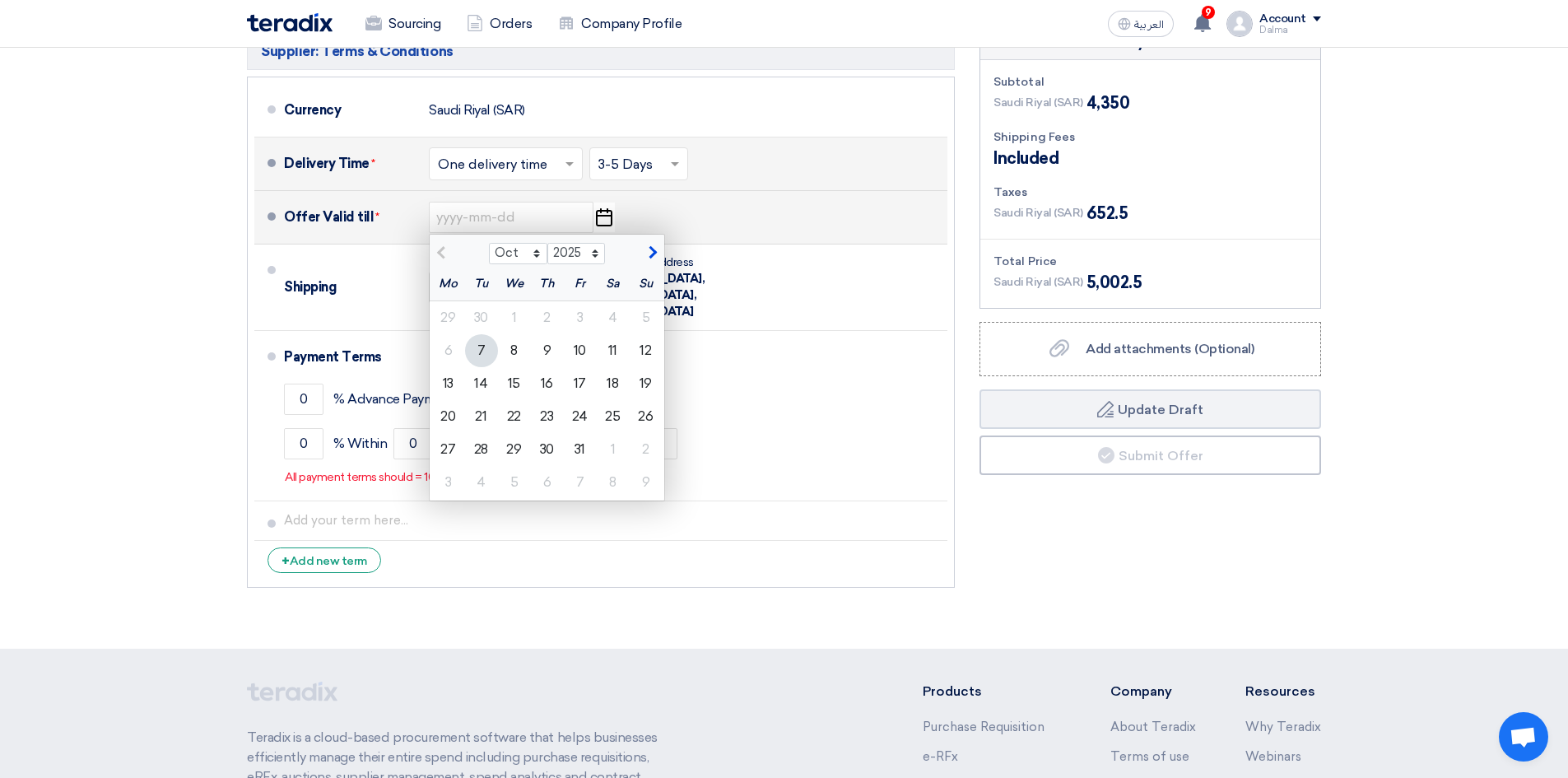
click at [487, 344] on div "7" at bounding box center [481, 351] width 33 height 33
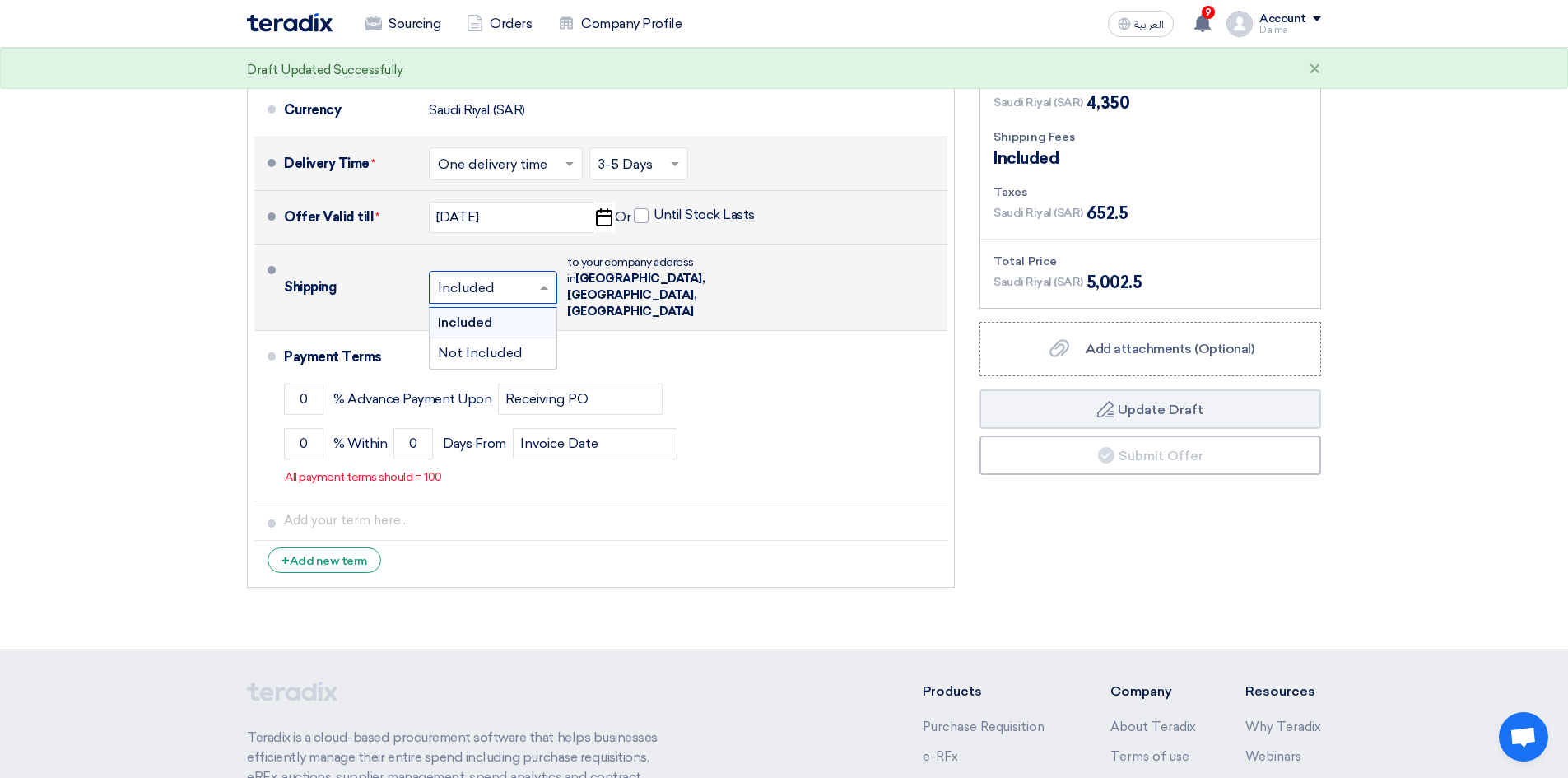
click at [533, 277] on input "text" at bounding box center [494, 288] width 112 height 23
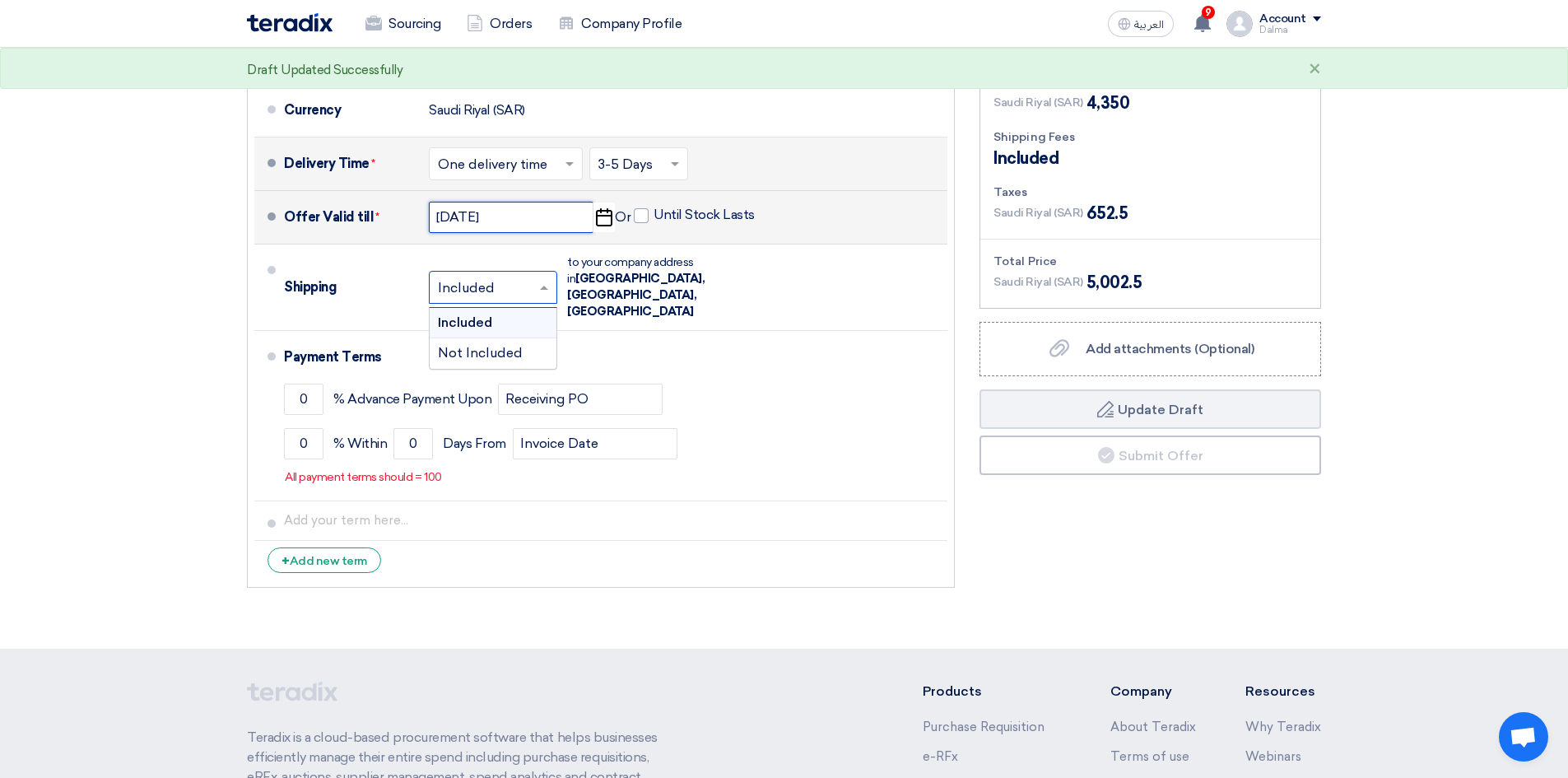
click at [518, 222] on input "10/7/2025" at bounding box center [511, 217] width 165 height 32
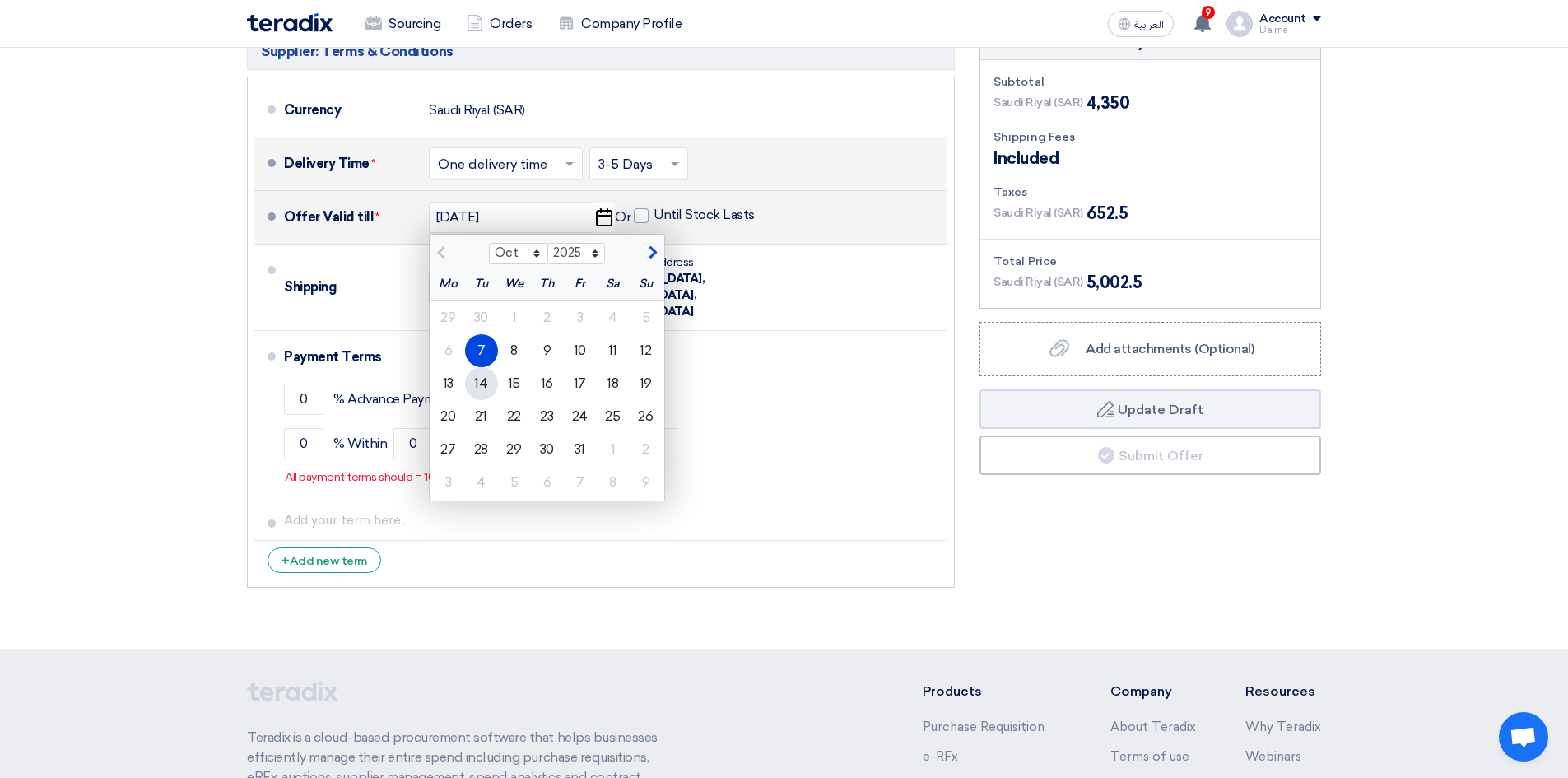
click at [483, 380] on div "14" at bounding box center [481, 383] width 33 height 33
type input "10/14/2025"
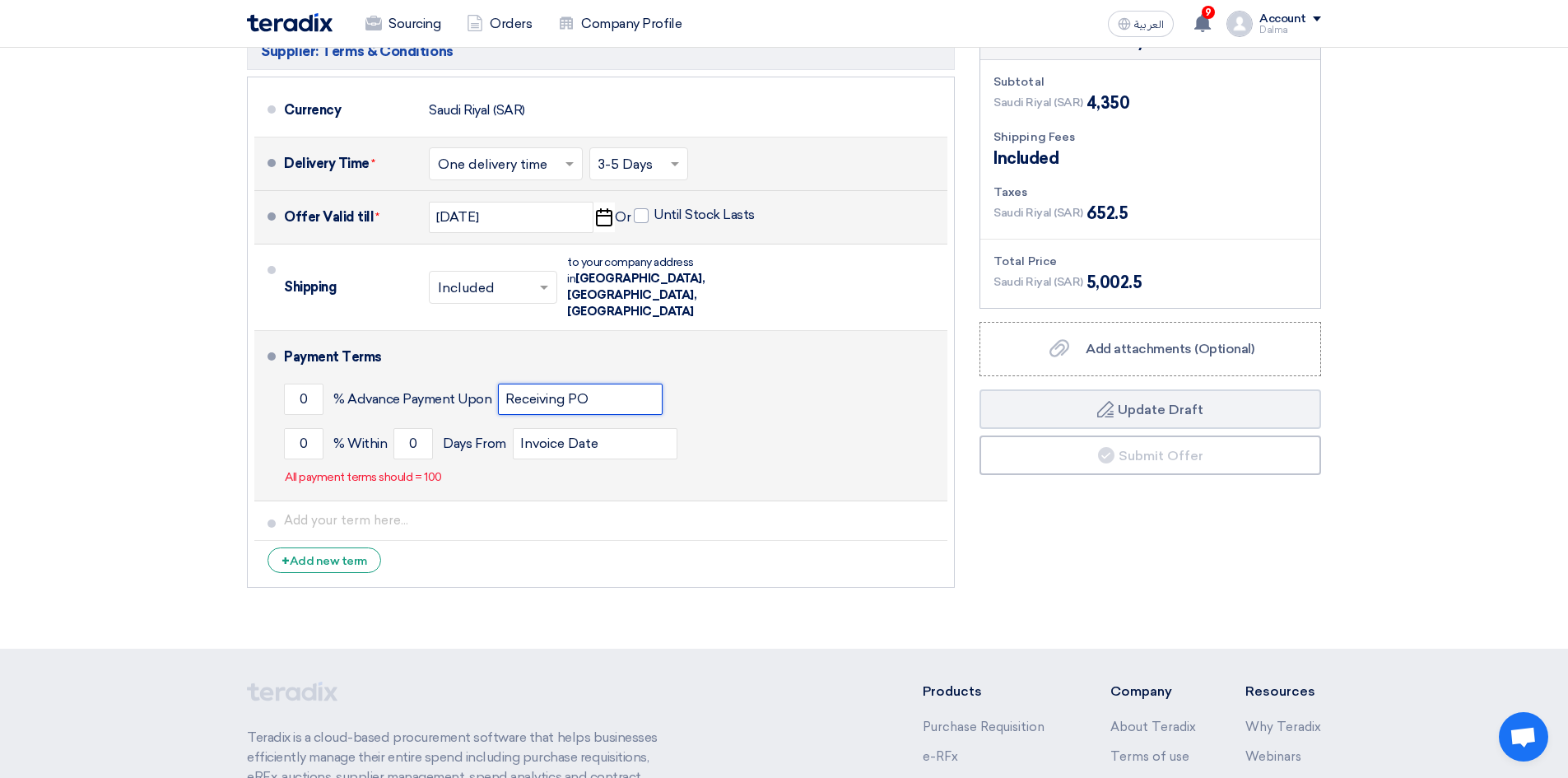
click at [602, 384] on input "Receiving PO" at bounding box center [580, 399] width 165 height 32
click at [296, 384] on input "0" at bounding box center [304, 399] width 40 height 32
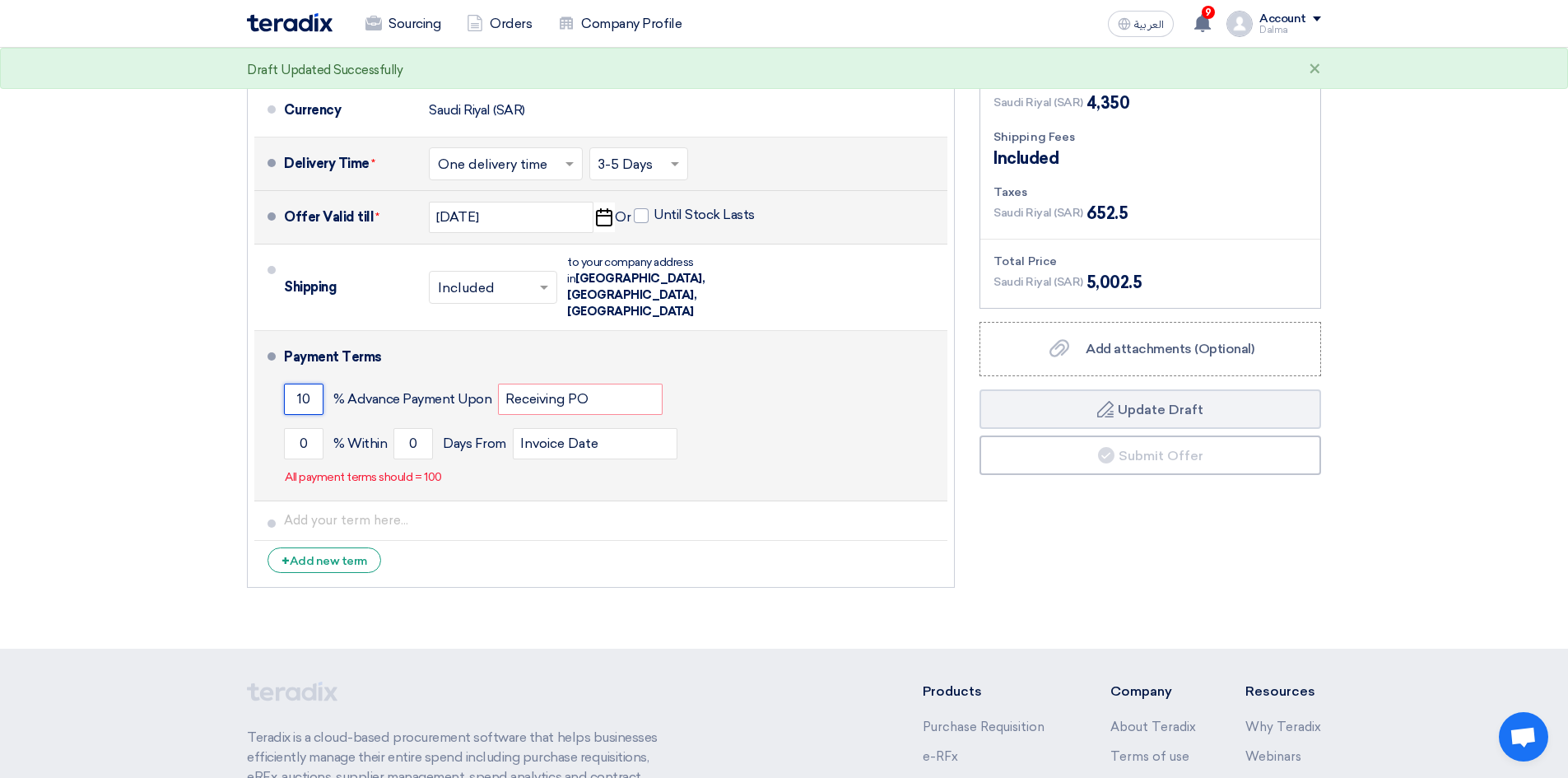
type input "0"
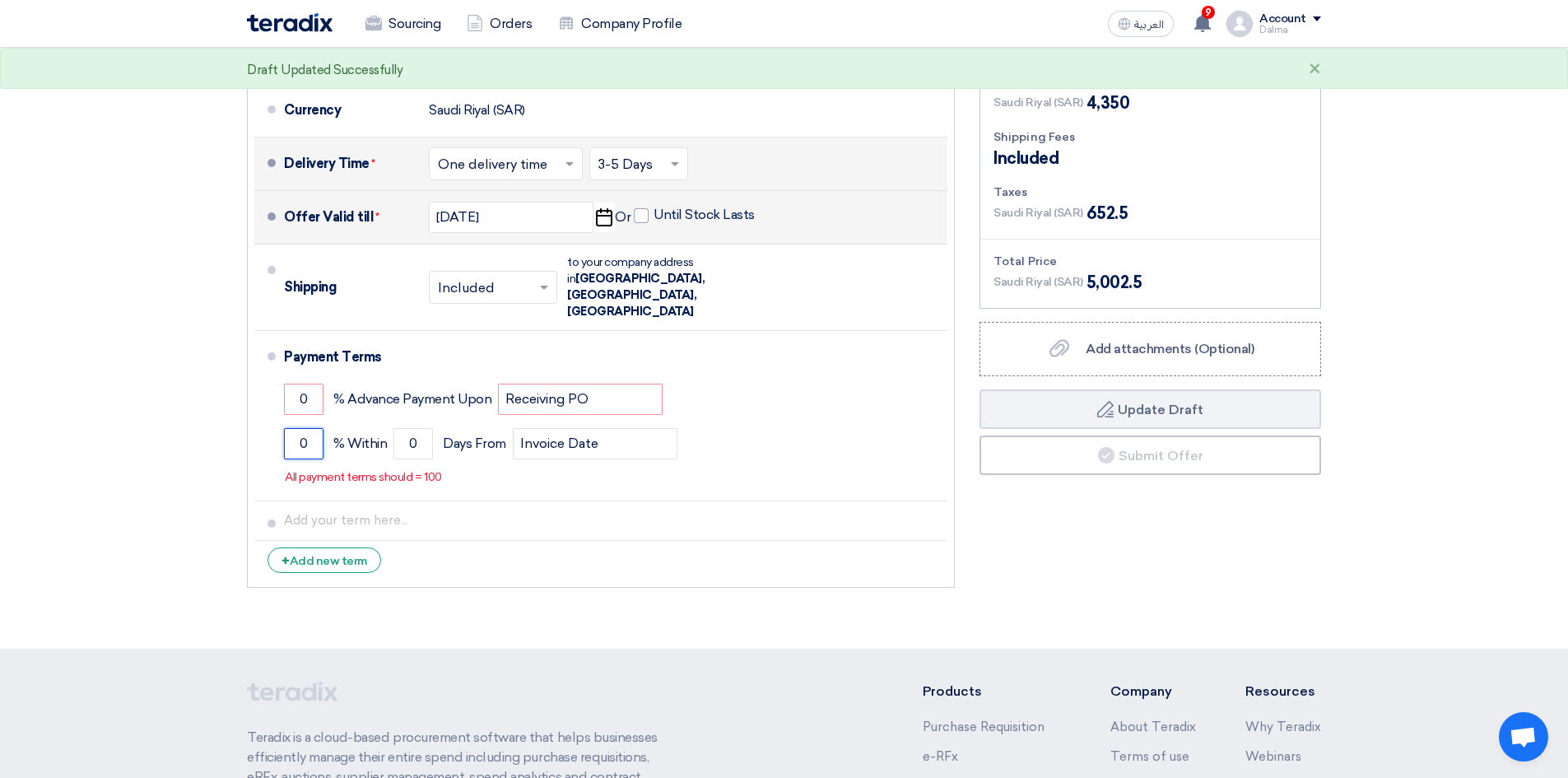
drag, startPoint x: 314, startPoint y: 407, endPoint x: 232, endPoint y: 409, distance: 82.0
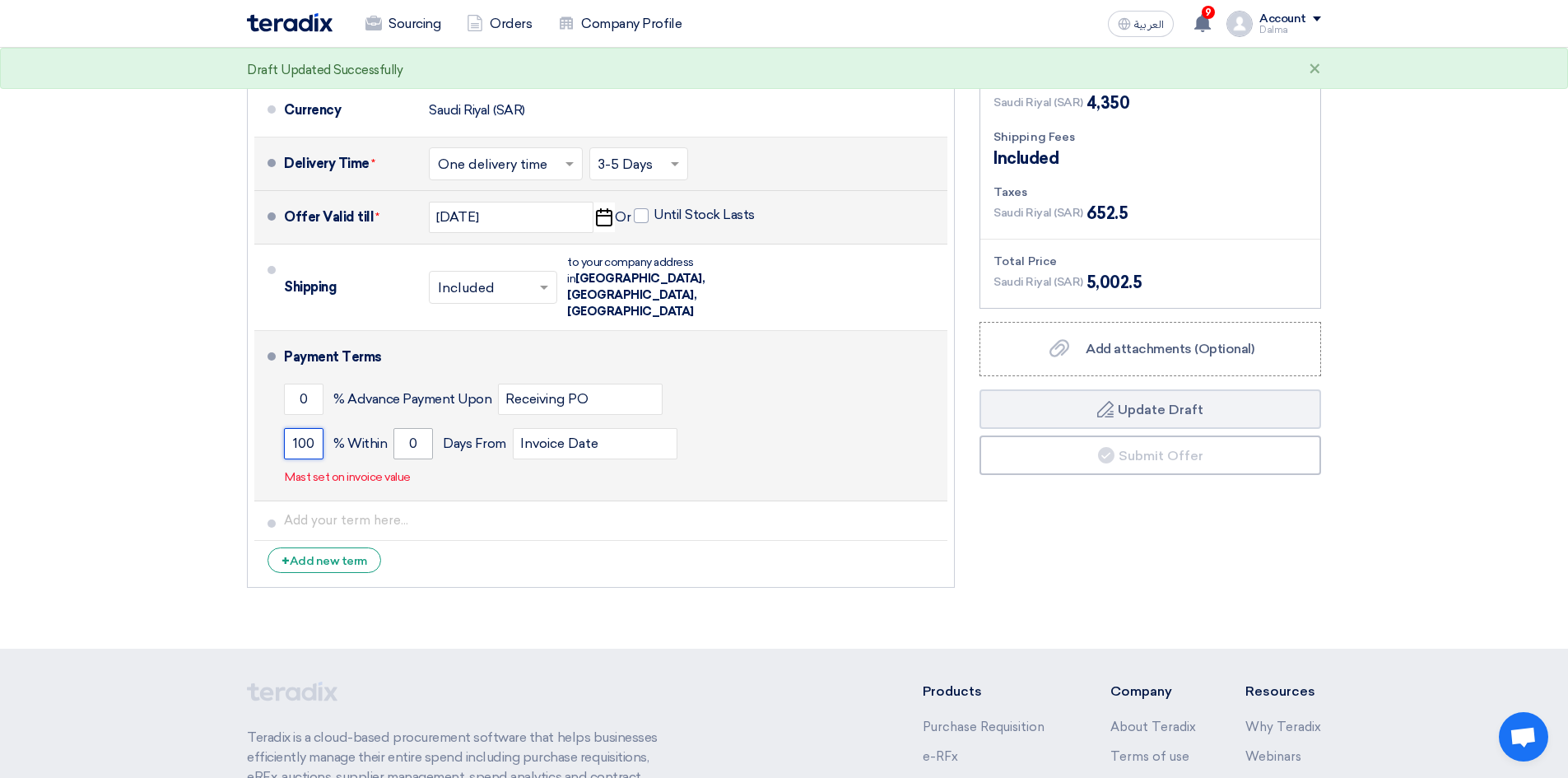
type input "100"
click at [416, 428] on input "0" at bounding box center [414, 444] width 40 height 32
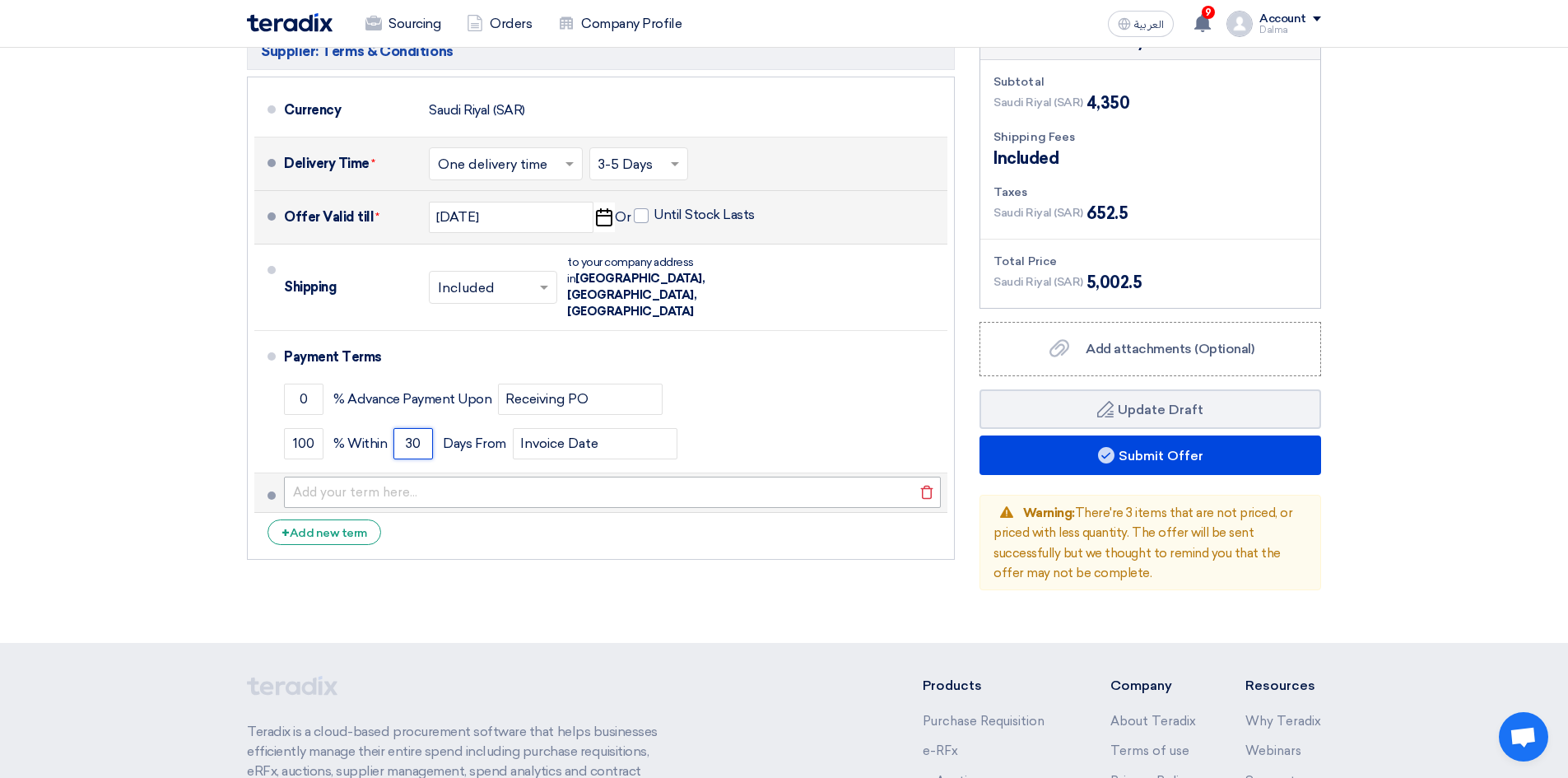
type input "30"
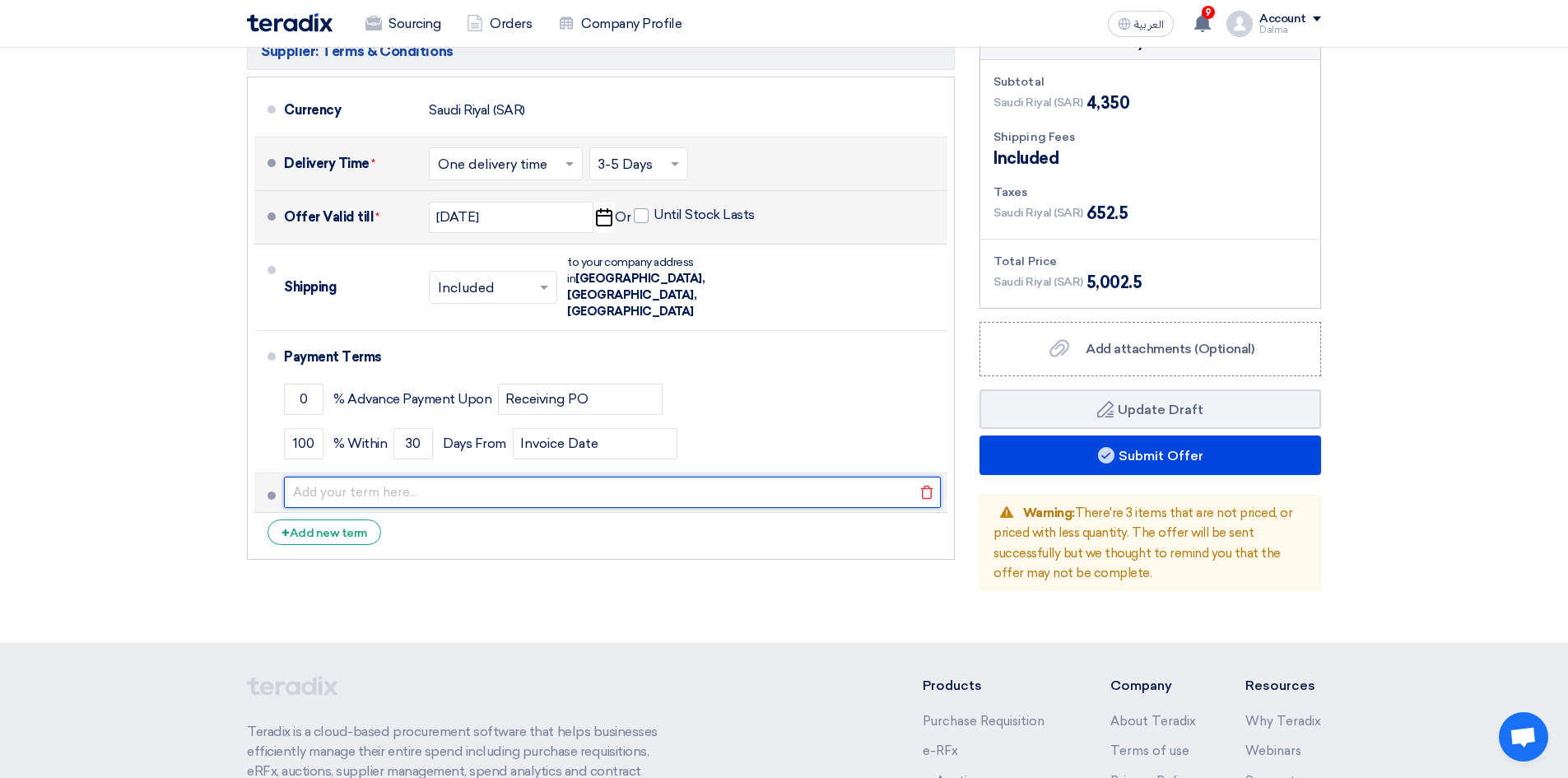
click at [517, 477] on input "text" at bounding box center [612, 492] width 657 height 32
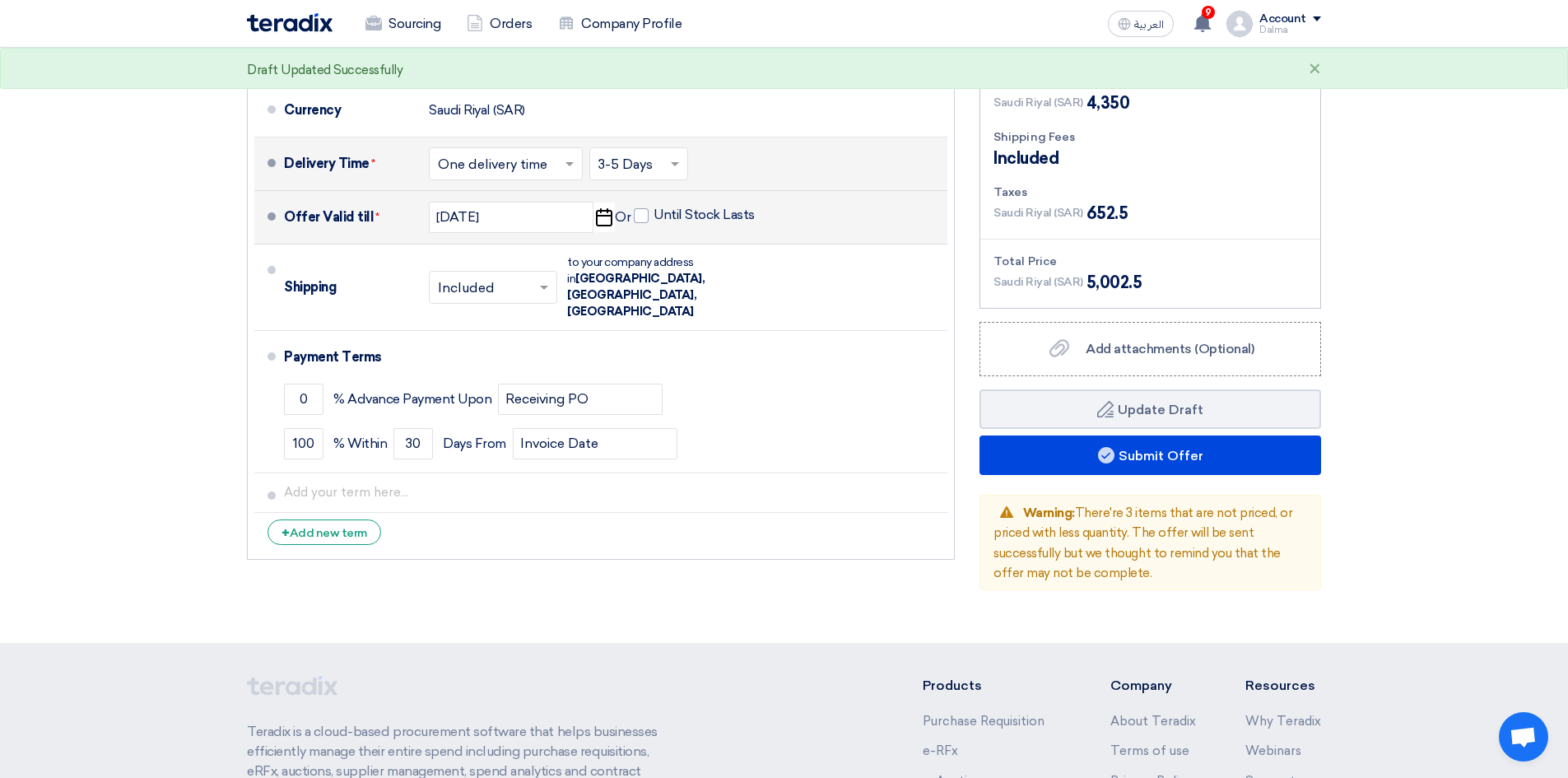
click at [641, 545] on div "Supplier: Terms & Conditions Currency Saudi Riyal (SAR) Delivery Time * Choose …" at bounding box center [600, 307] width 733 height 565
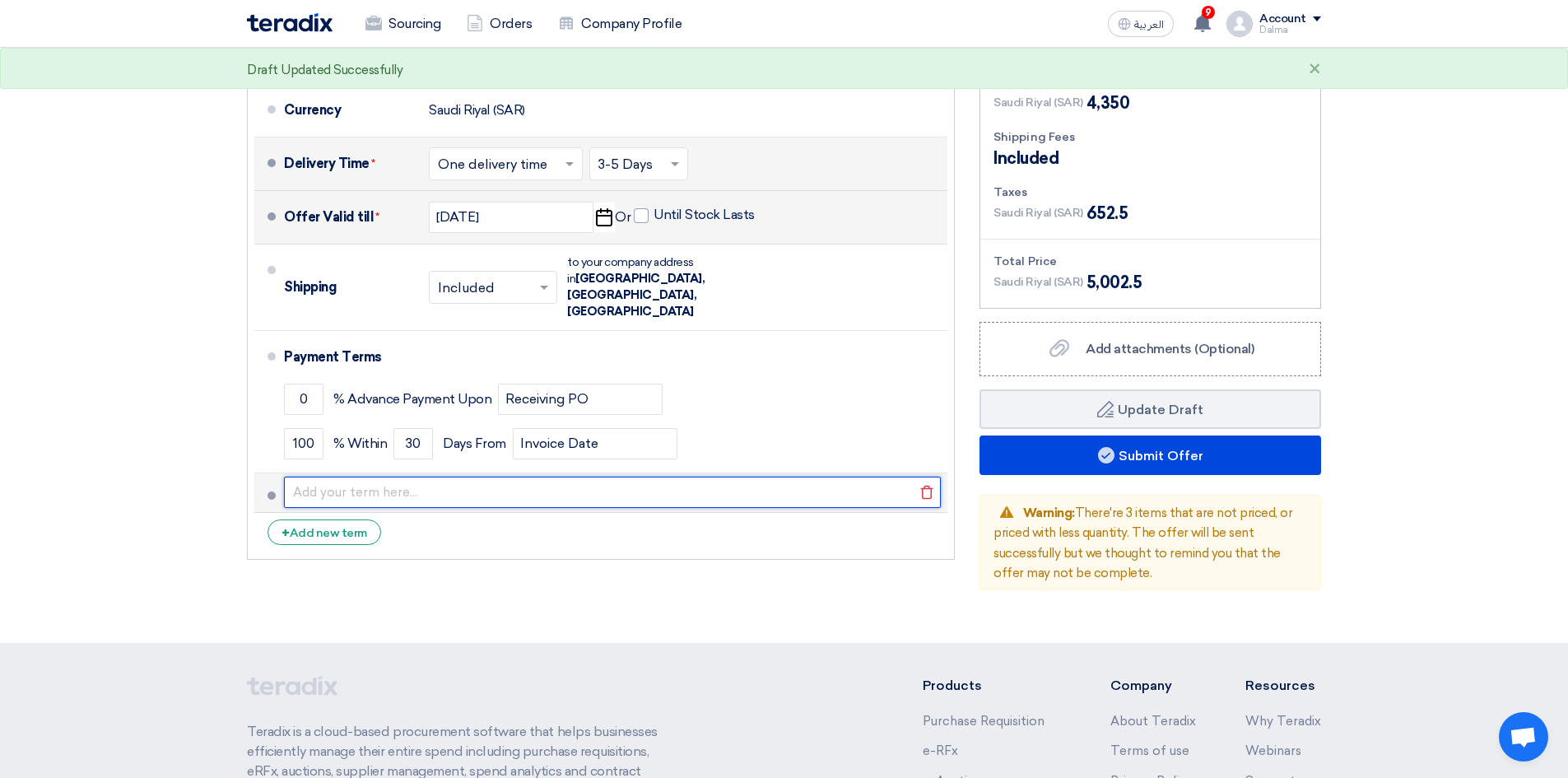
click at [346, 477] on input "text" at bounding box center [612, 492] width 657 height 32
type input "30 days payment after invoice"
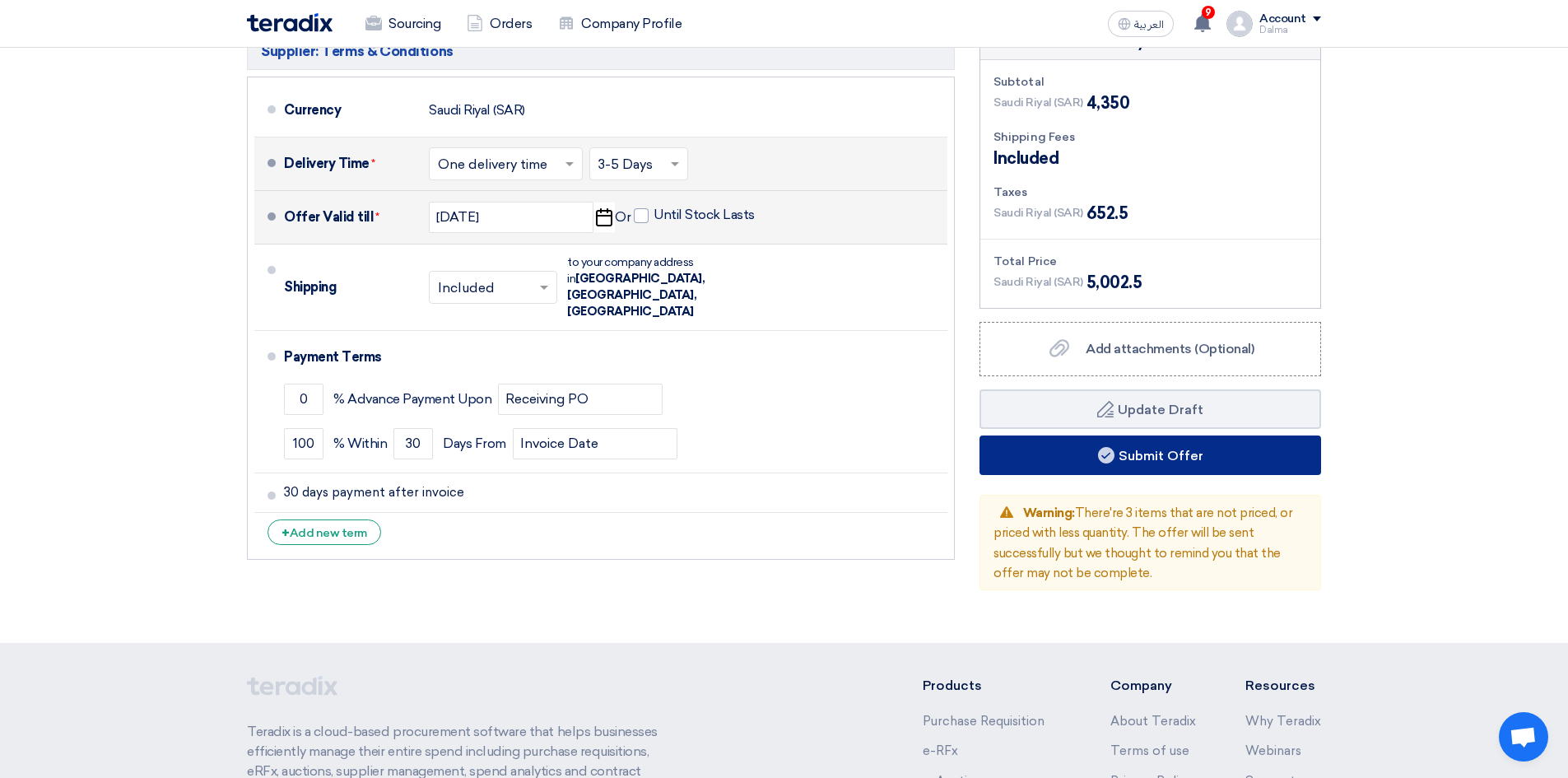
click at [1147, 453] on button "Submit Offer" at bounding box center [1150, 455] width 342 height 40
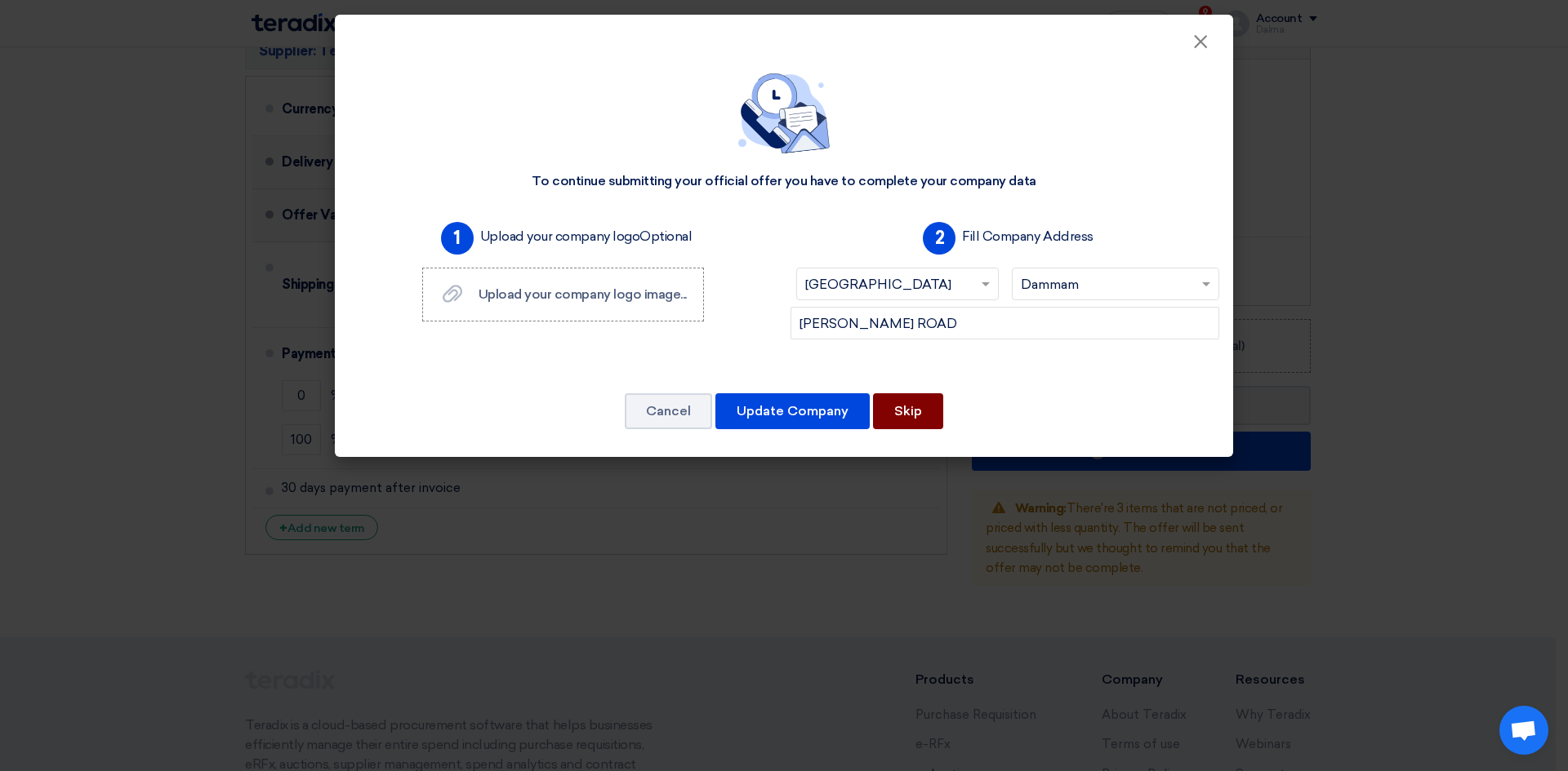
click at [901, 416] on button "Skip" at bounding box center [907, 411] width 71 height 36
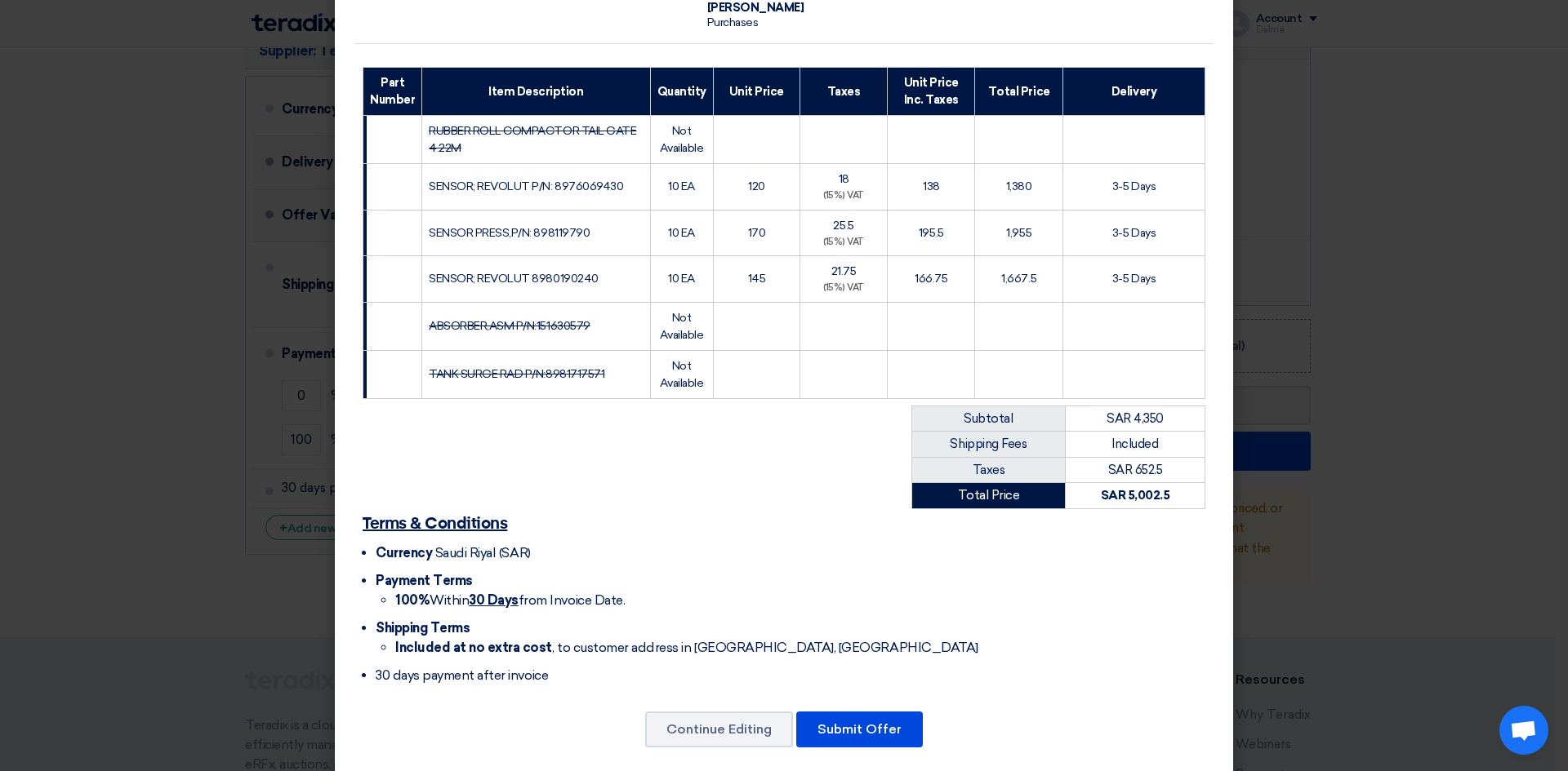
scroll to position [203, 0]
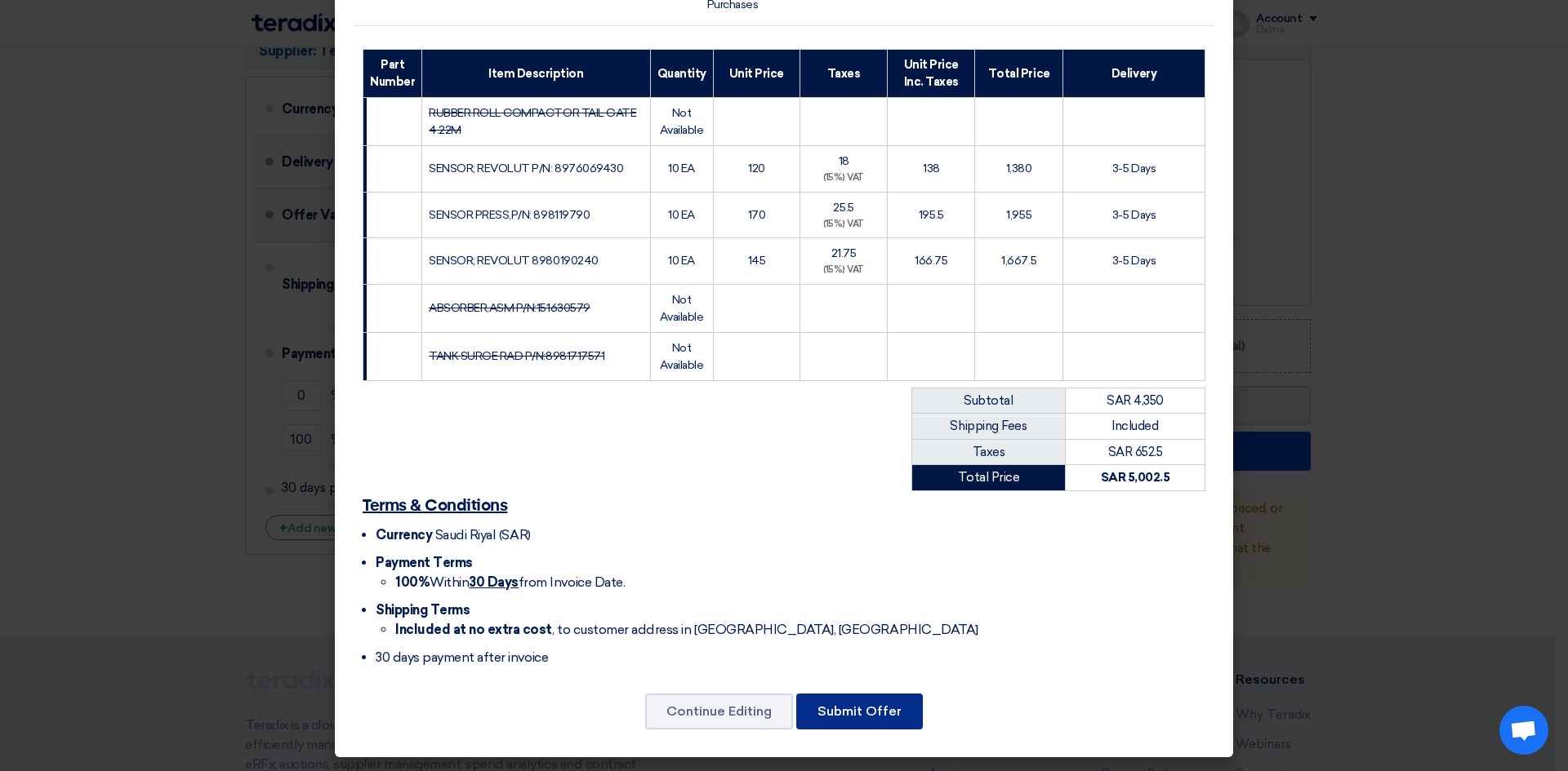
click at [856, 709] on button "Submit Offer" at bounding box center [859, 711] width 127 height 36
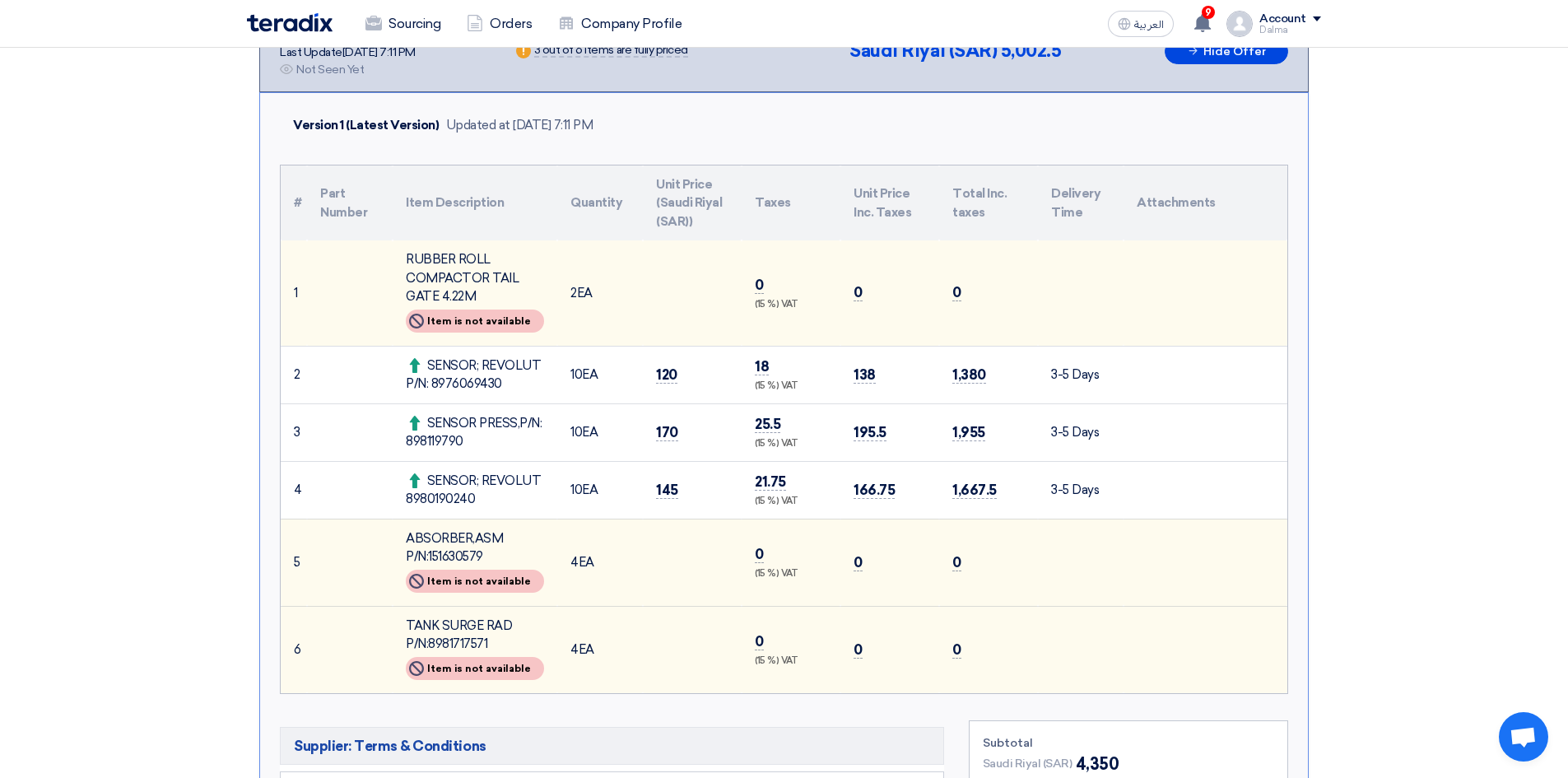
scroll to position [247, 0]
